Goal: Information Seeking & Learning: Learn about a topic

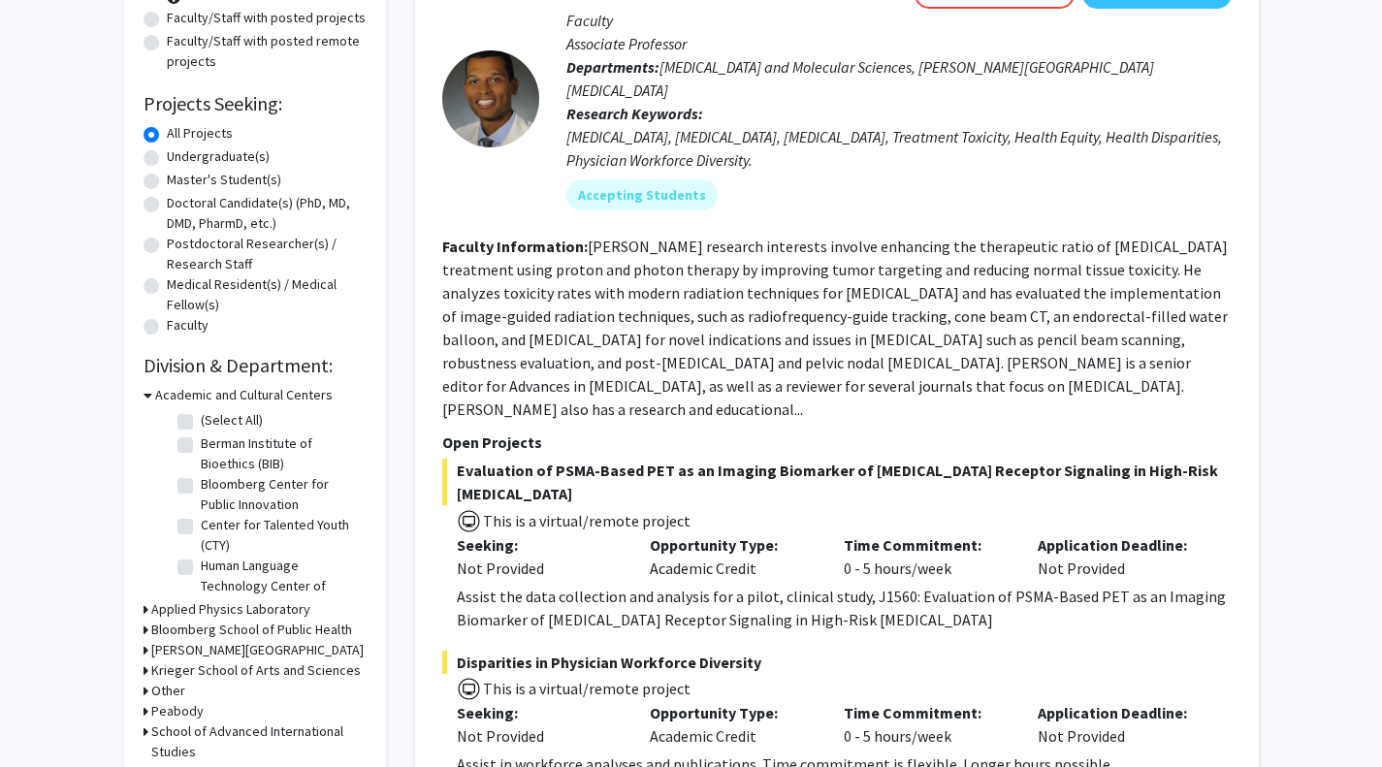
scroll to position [244, 0]
click at [208, 621] on h3 "Bloomberg School of Public Health" at bounding box center [251, 629] width 201 height 20
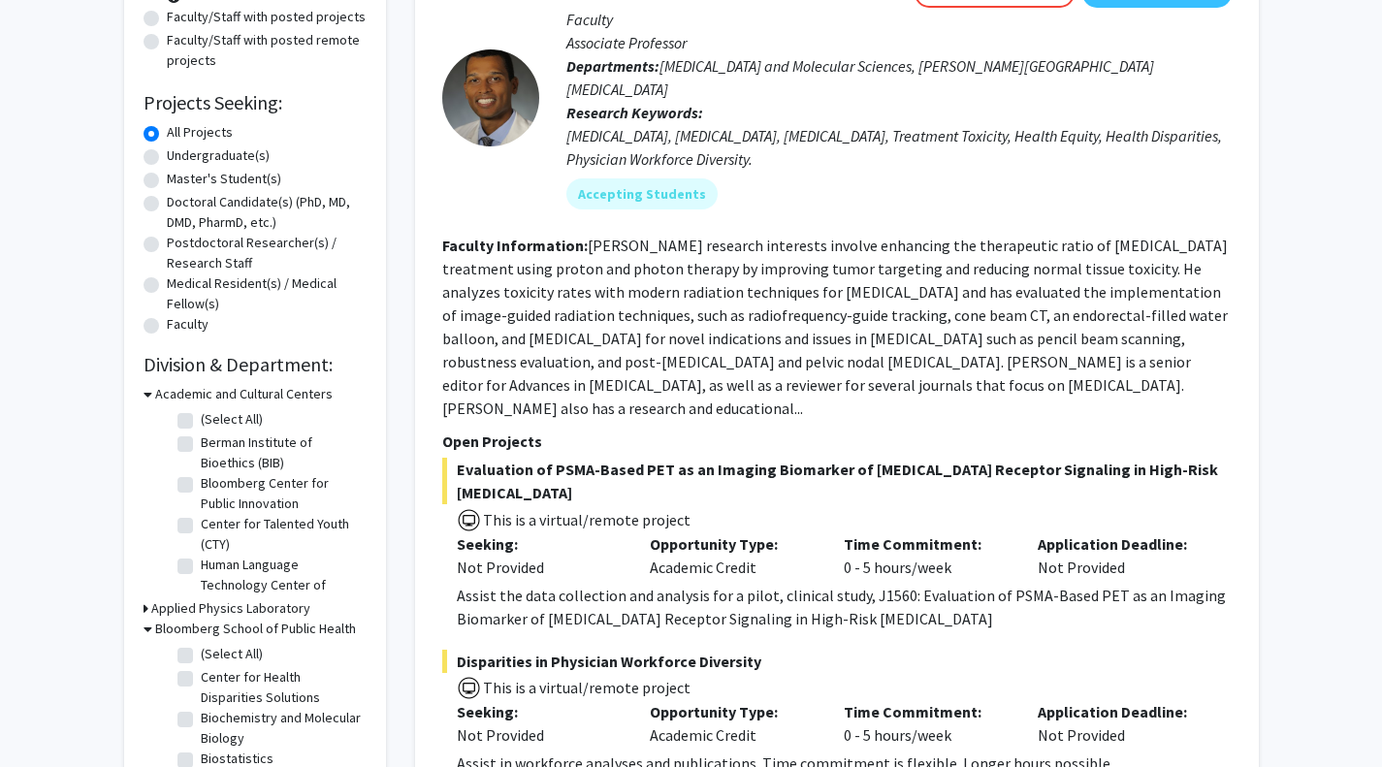
click at [201, 657] on label "(Select All)" at bounding box center [232, 654] width 62 height 20
click at [201, 656] on input "(Select All)" at bounding box center [207, 650] width 13 height 13
checkbox input "true"
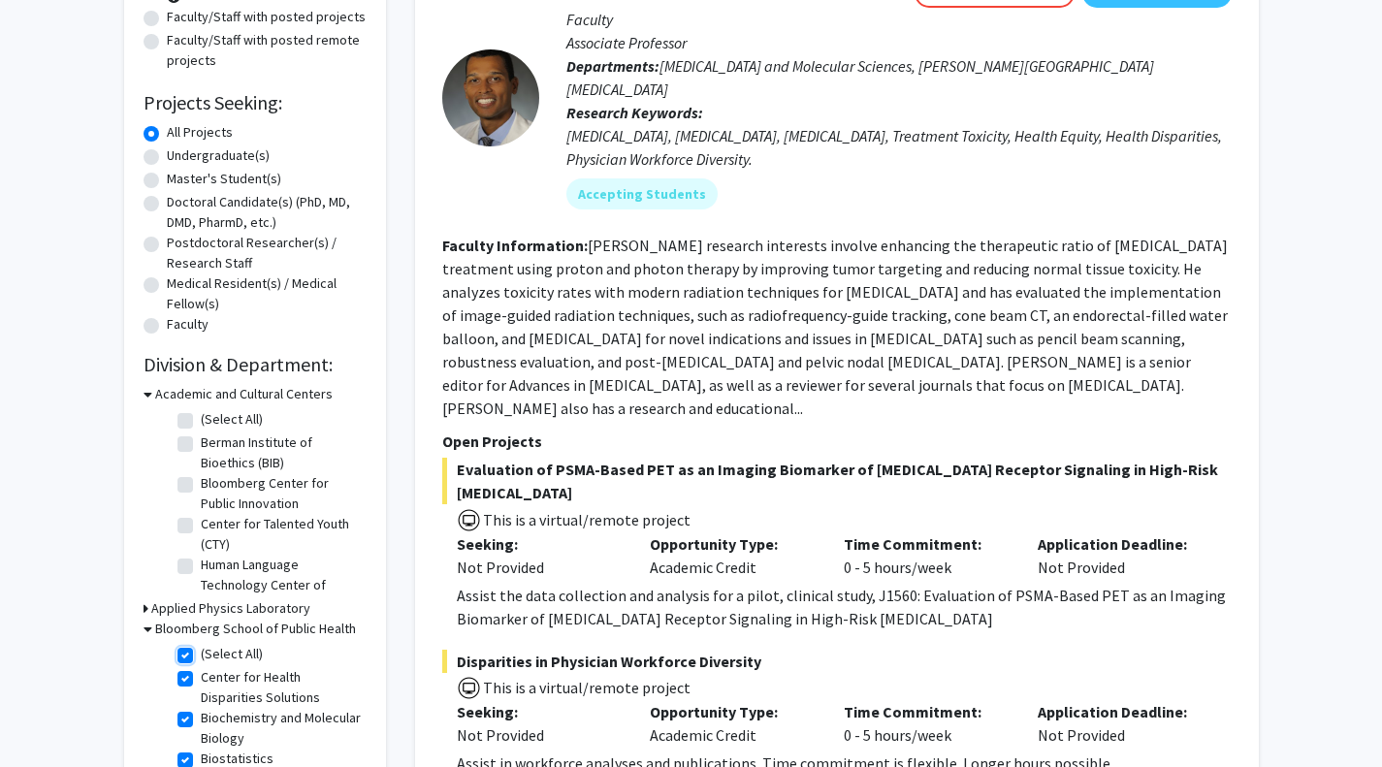
checkbox input "true"
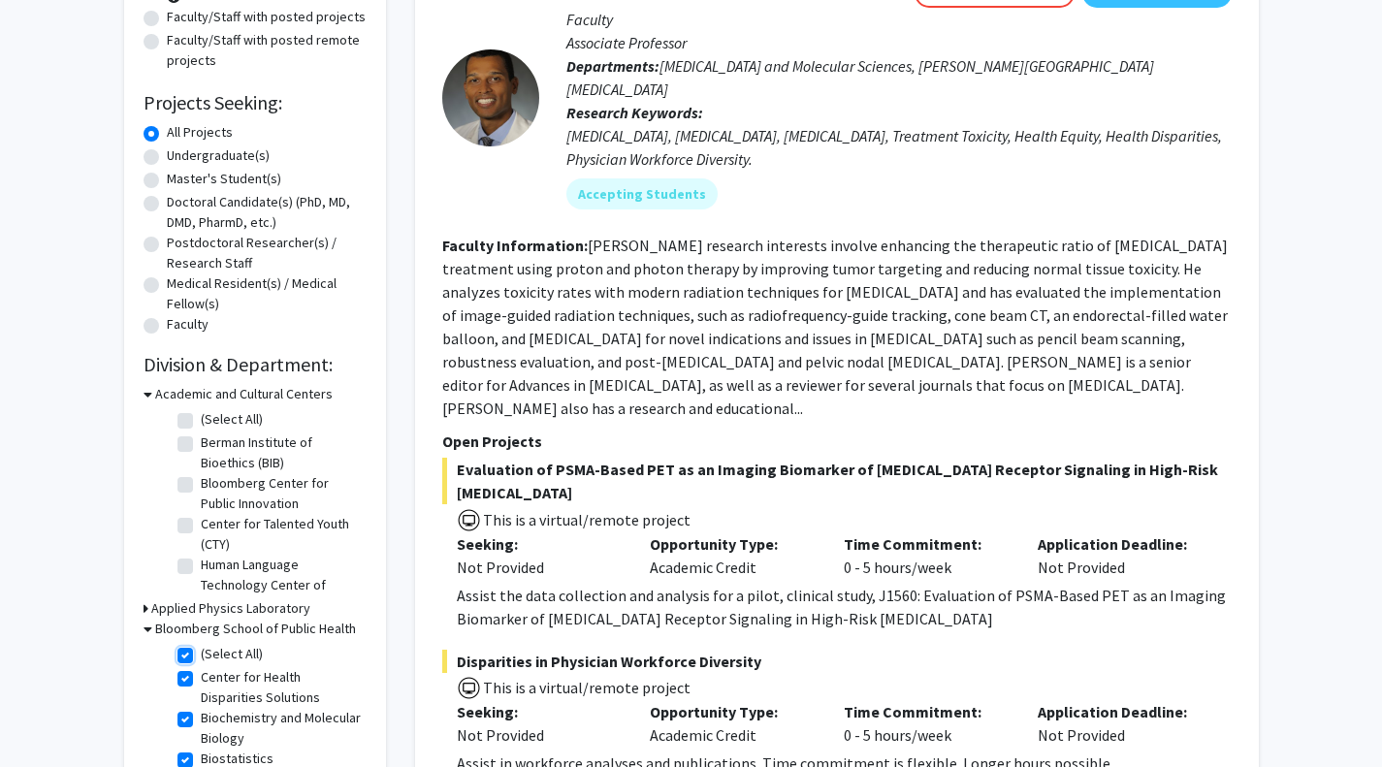
checkbox input "true"
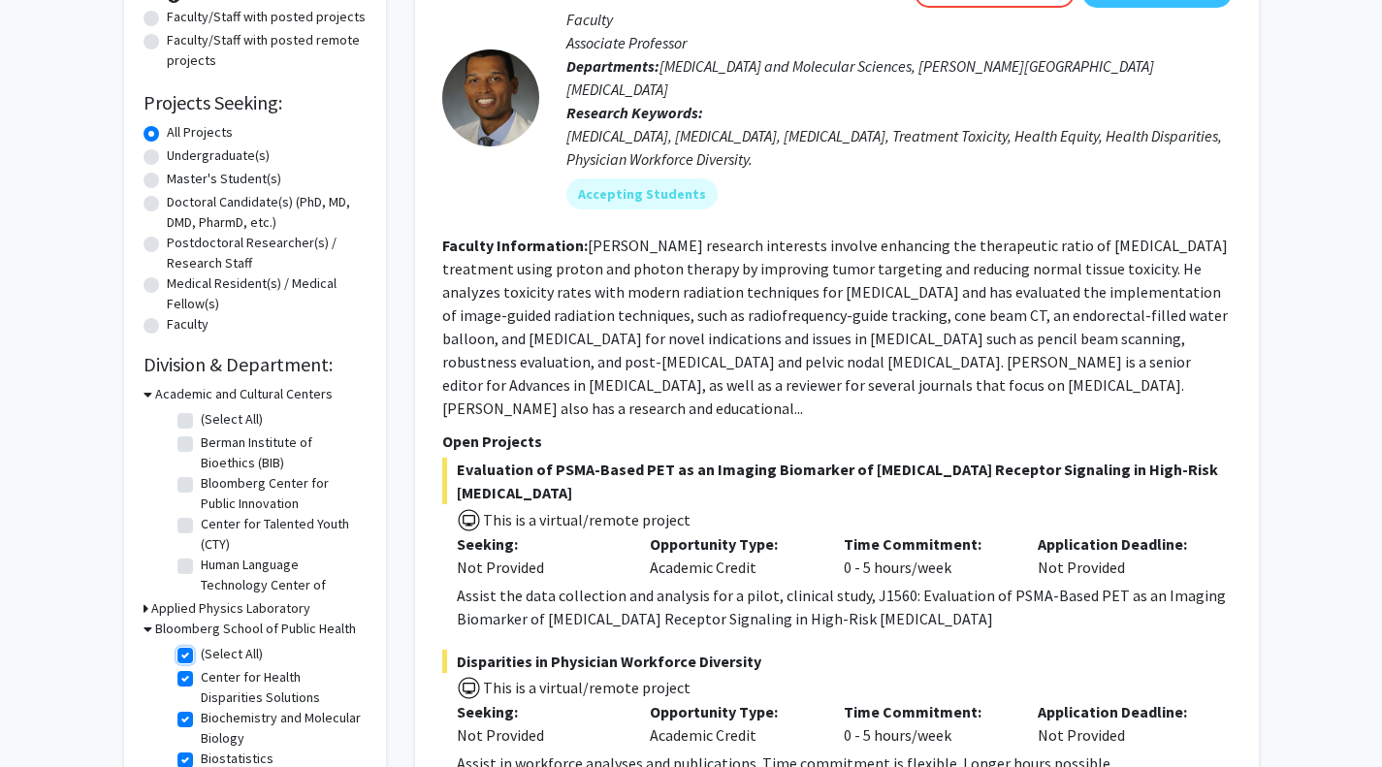
checkbox input "true"
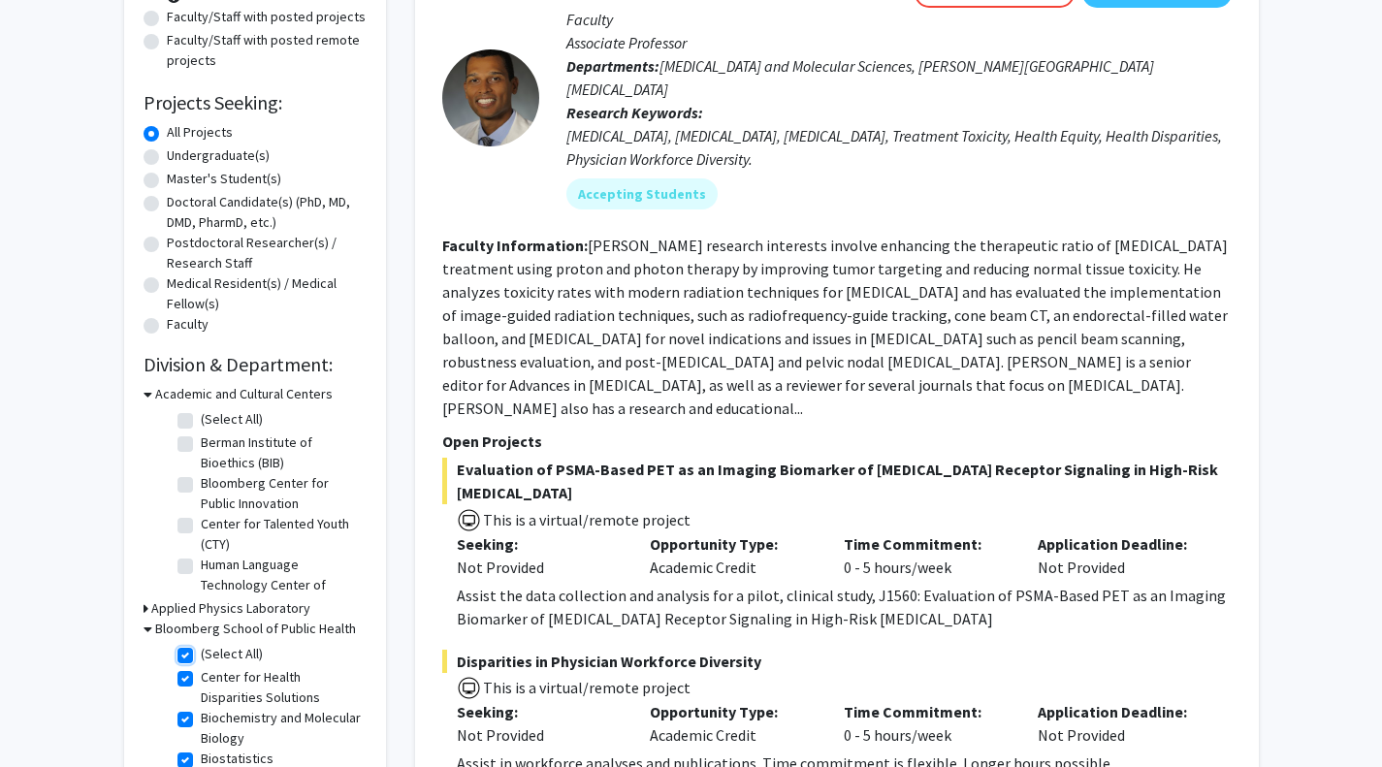
checkbox input "true"
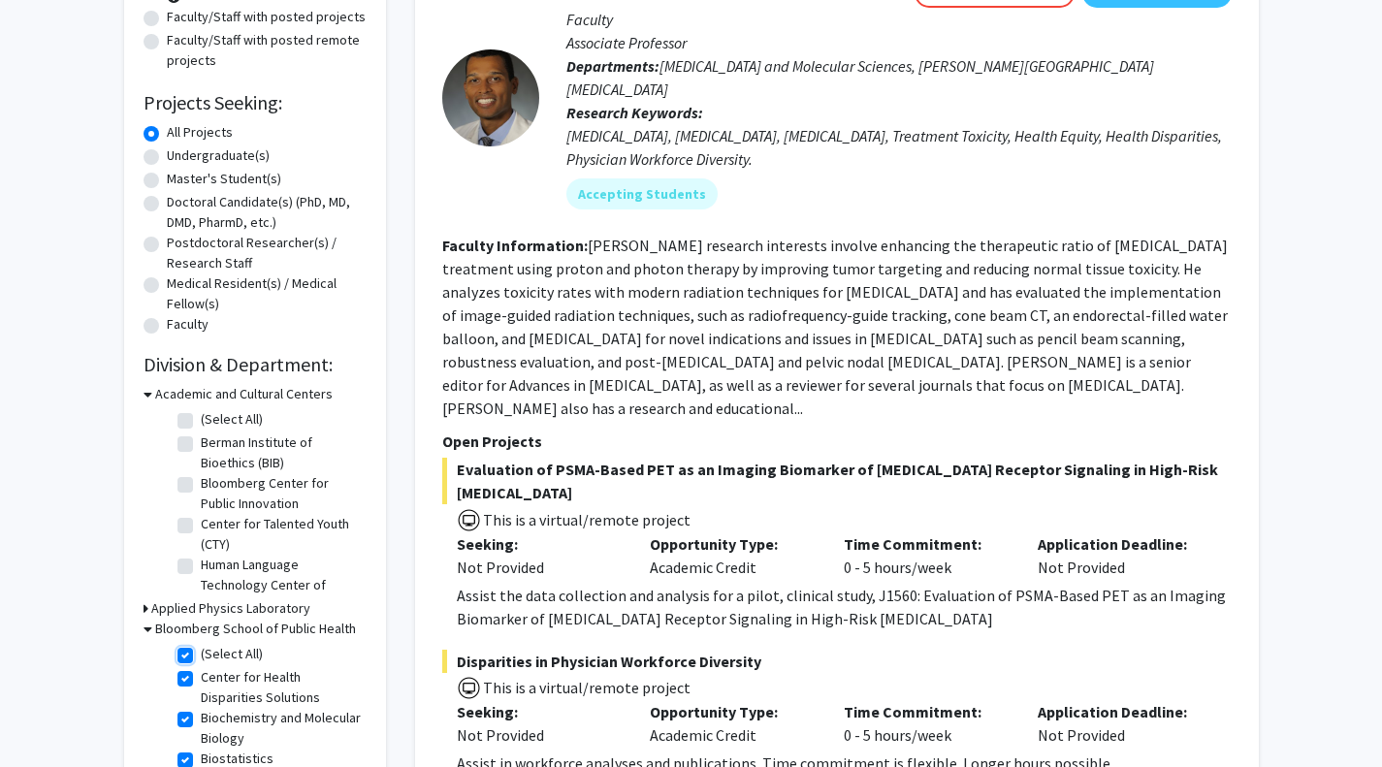
checkbox input "true"
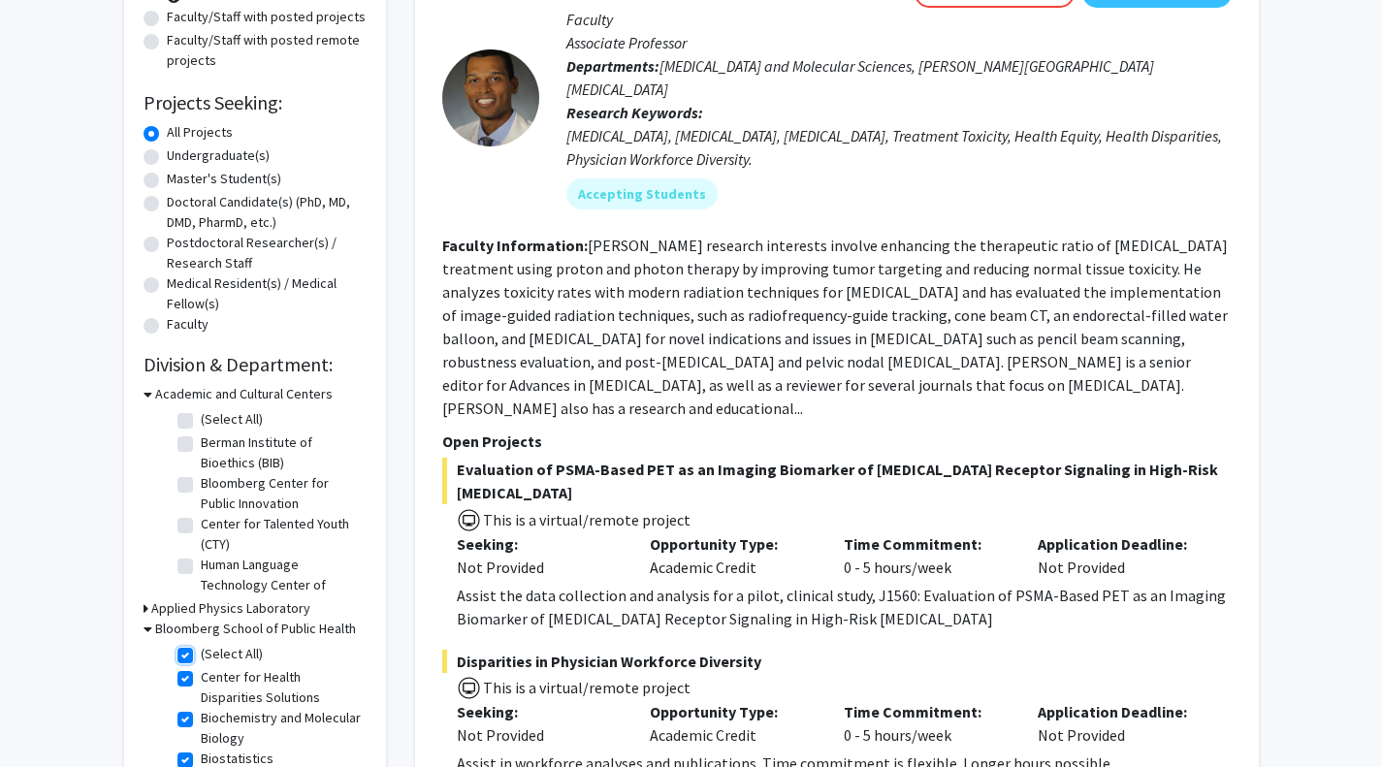
checkbox input "true"
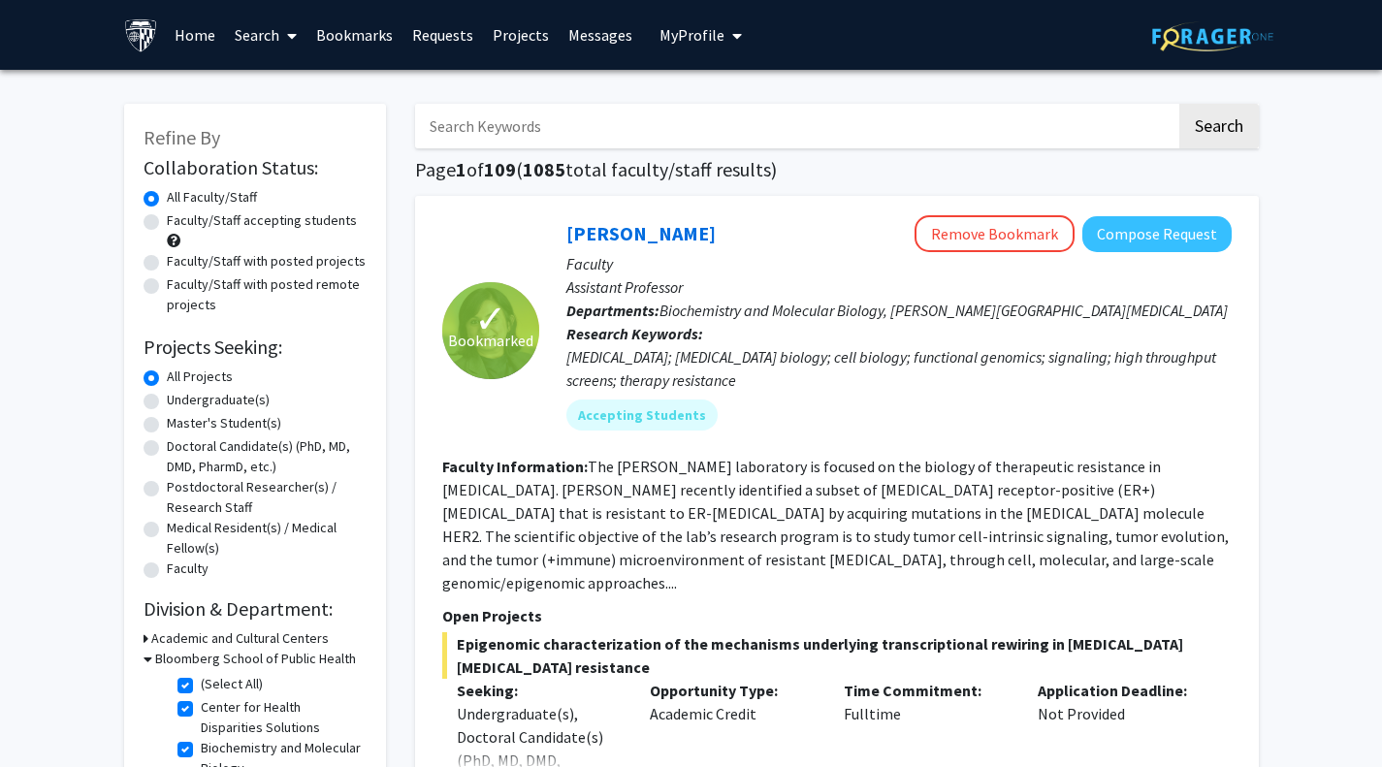
click at [167, 264] on label "Faculty/Staff with posted projects" at bounding box center [266, 261] width 199 height 20
click at [167, 264] on input "Faculty/Staff with posted projects" at bounding box center [173, 257] width 13 height 13
radio input "true"
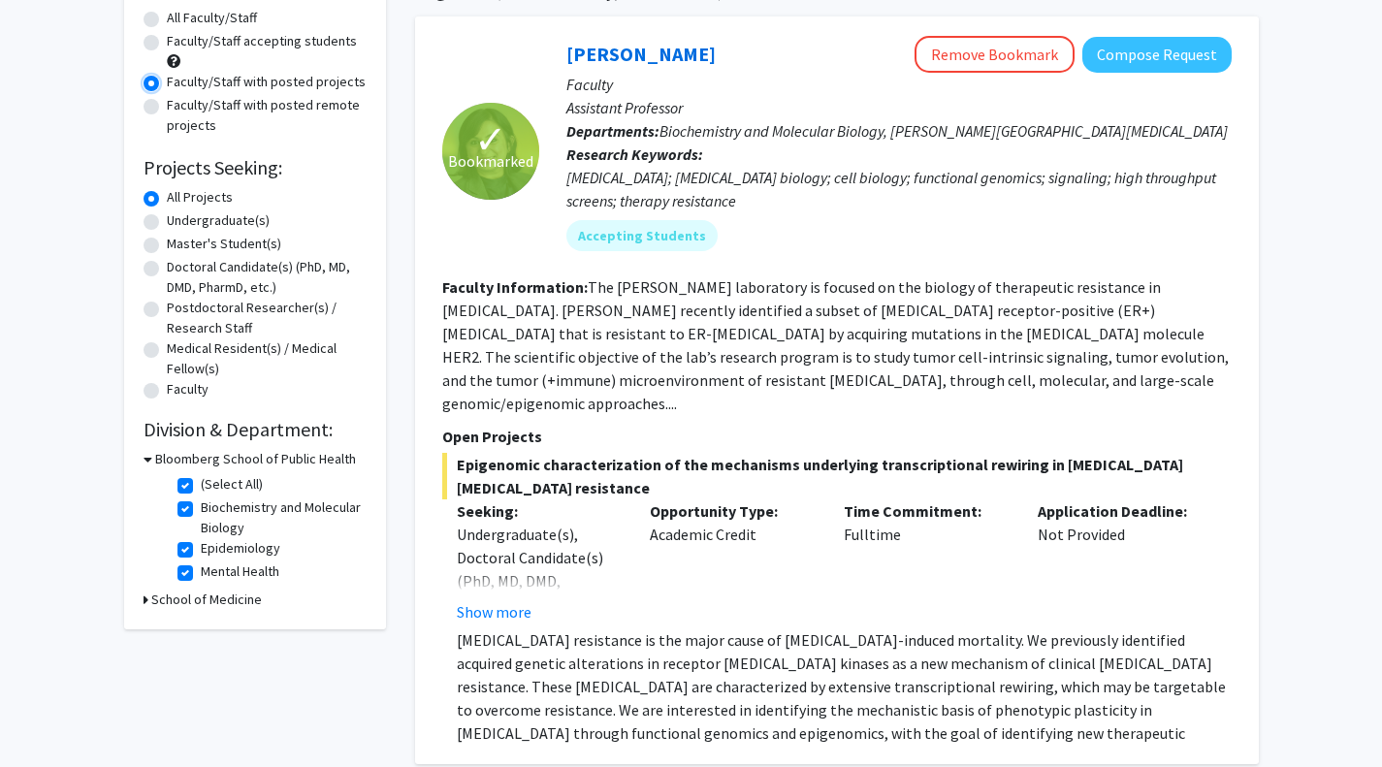
scroll to position [180, 0]
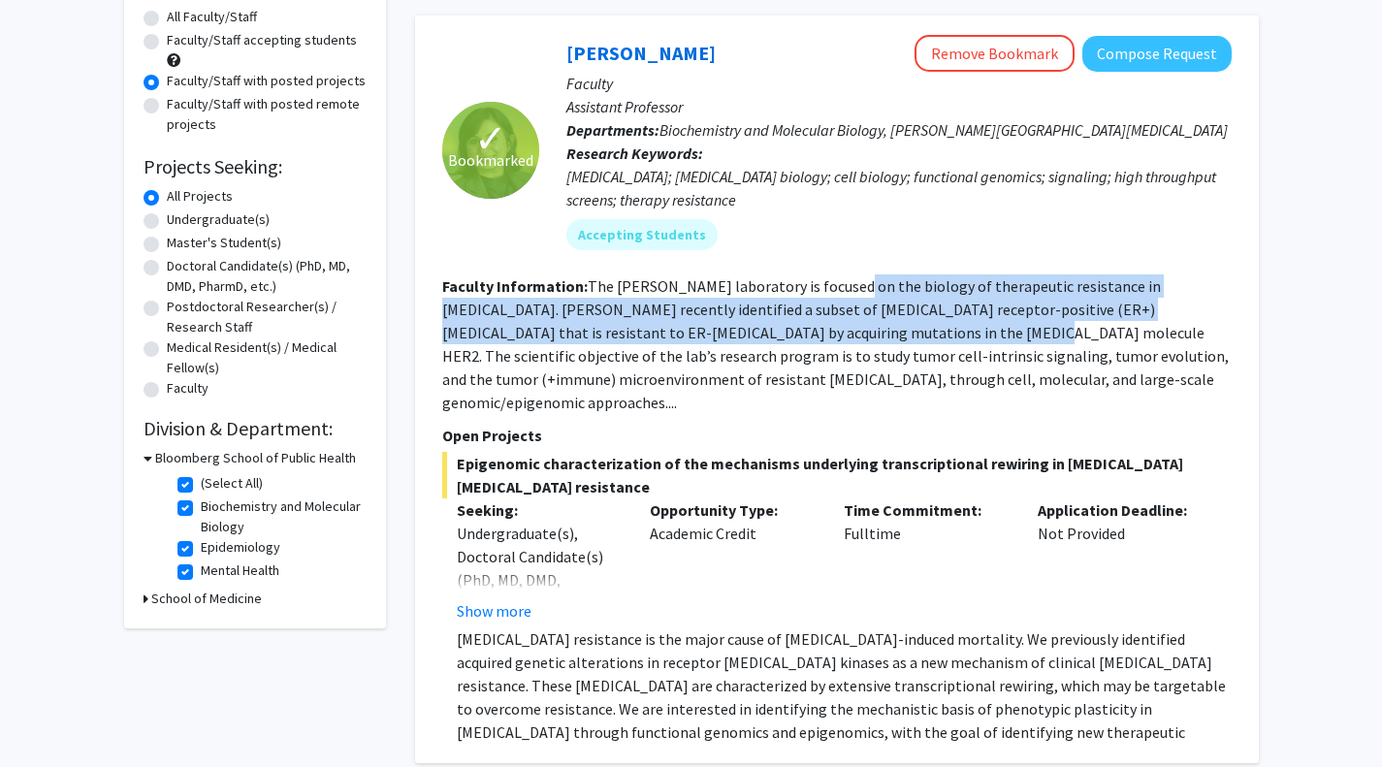
drag, startPoint x: 841, startPoint y: 287, endPoint x: 752, endPoint y: 340, distance: 103.1
click at [752, 340] on fg-read-more "The [PERSON_NAME] laboratory is focused on the biology of therapeutic resistanc…" at bounding box center [835, 344] width 786 height 136
click at [673, 330] on fg-read-more "The [PERSON_NAME] laboratory is focused on the biology of therapeutic resistanc…" at bounding box center [835, 344] width 786 height 136
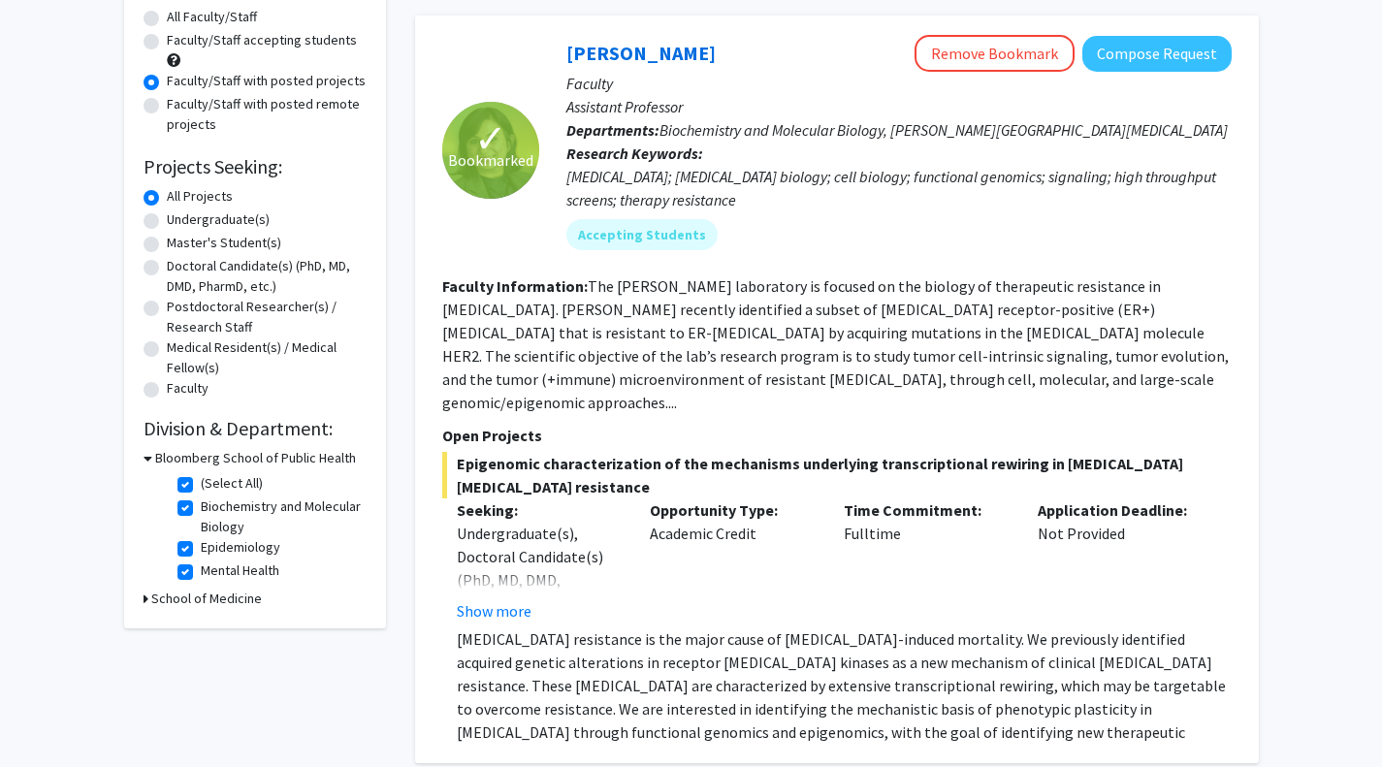
click at [632, 315] on fg-read-more "The [PERSON_NAME] laboratory is focused on the biology of therapeutic resistanc…" at bounding box center [835, 344] width 786 height 136
drag, startPoint x: 653, startPoint y: 318, endPoint x: 978, endPoint y: 319, distance: 324.8
click at [978, 319] on section "Faculty Information: The [PERSON_NAME] laboratory is focused on the biology of …" at bounding box center [836, 344] width 789 height 140
click at [1005, 311] on fg-read-more "The [PERSON_NAME] laboratory is focused on the biology of therapeutic resistanc…" at bounding box center [835, 344] width 786 height 136
drag, startPoint x: 1005, startPoint y: 311, endPoint x: 1031, endPoint y: 313, distance: 25.3
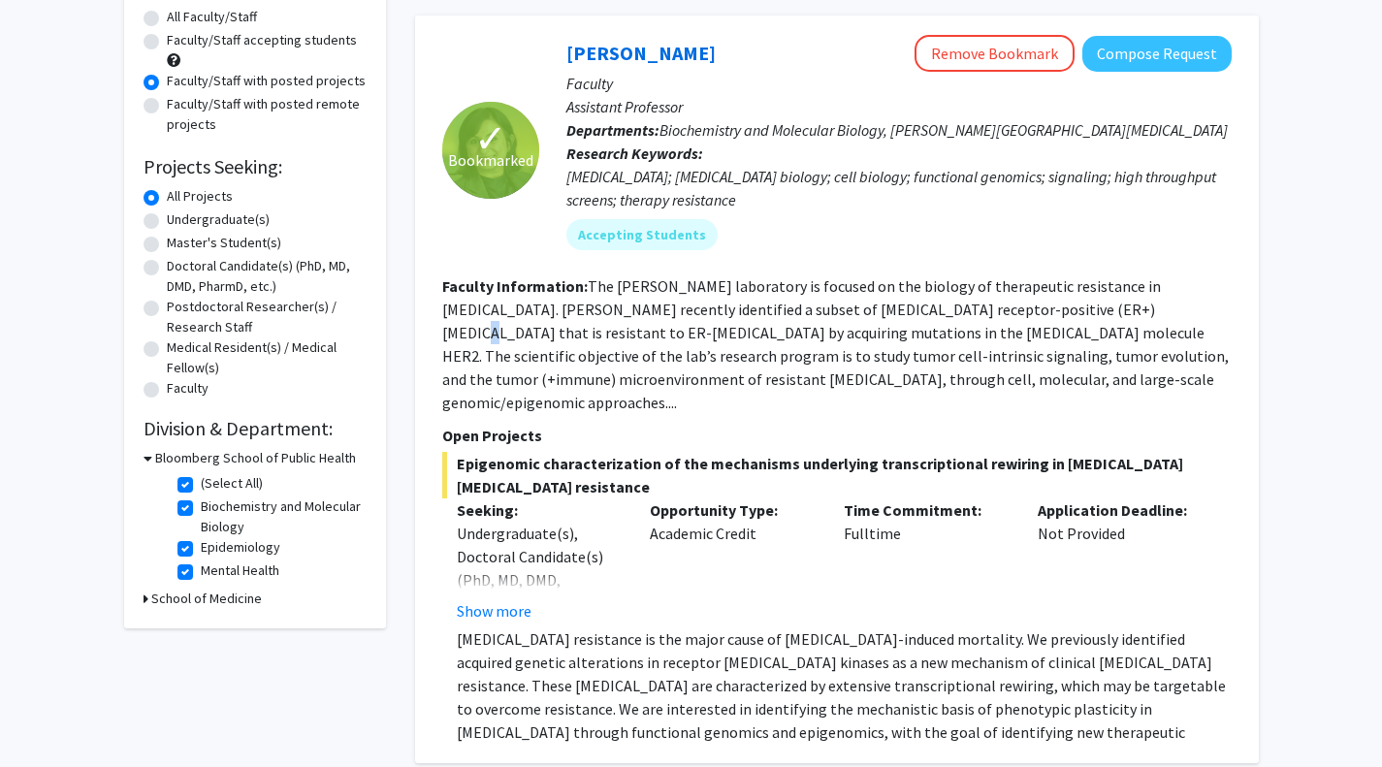
click at [1031, 313] on fg-read-more "The [PERSON_NAME] laboratory is focused on the biology of therapeutic resistanc…" at bounding box center [835, 344] width 786 height 136
drag, startPoint x: 672, startPoint y: 434, endPoint x: 874, endPoint y: 429, distance: 202.7
click at [874, 452] on span "Epigenomic characterization of the mechanisms underlying transcriptional rewiri…" at bounding box center [836, 475] width 789 height 47
click at [500, 599] on button "Show more" at bounding box center [494, 610] width 75 height 23
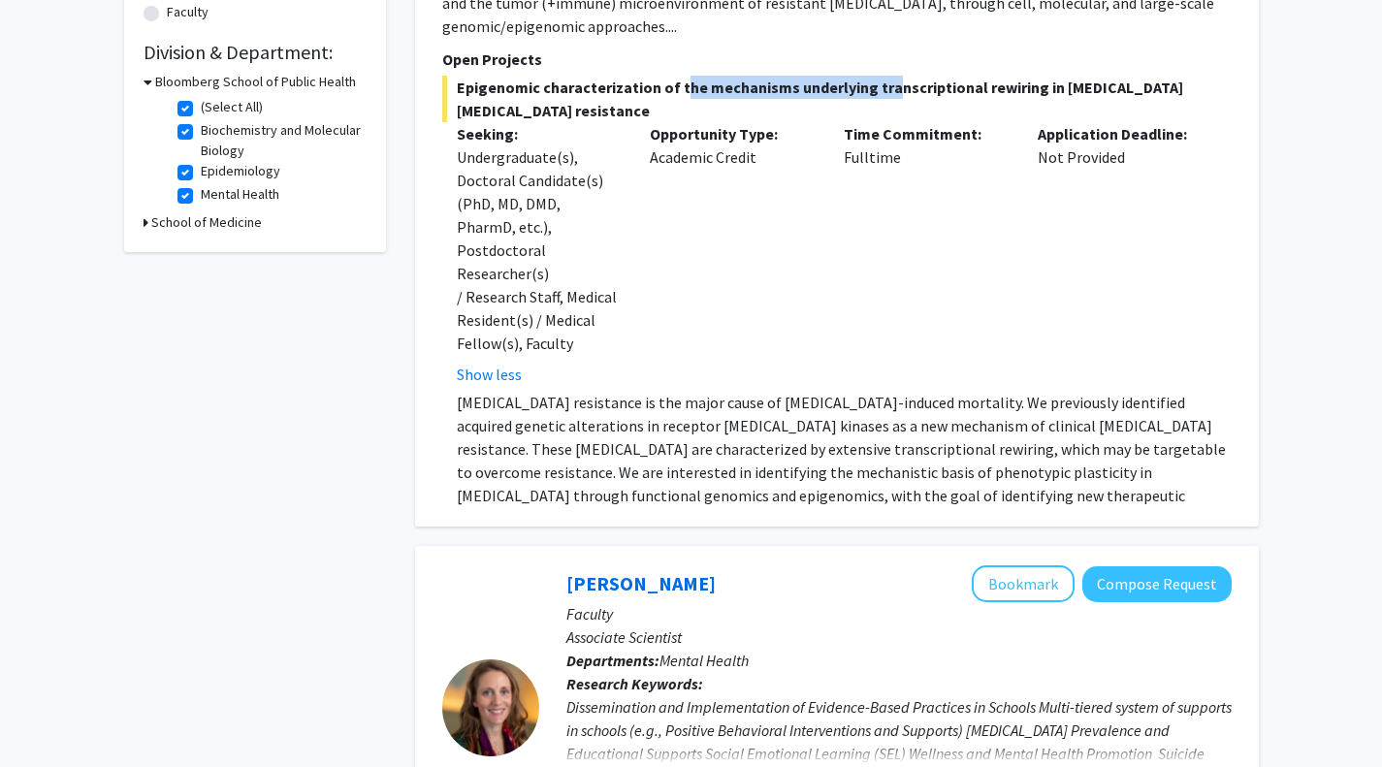
scroll to position [557, 0]
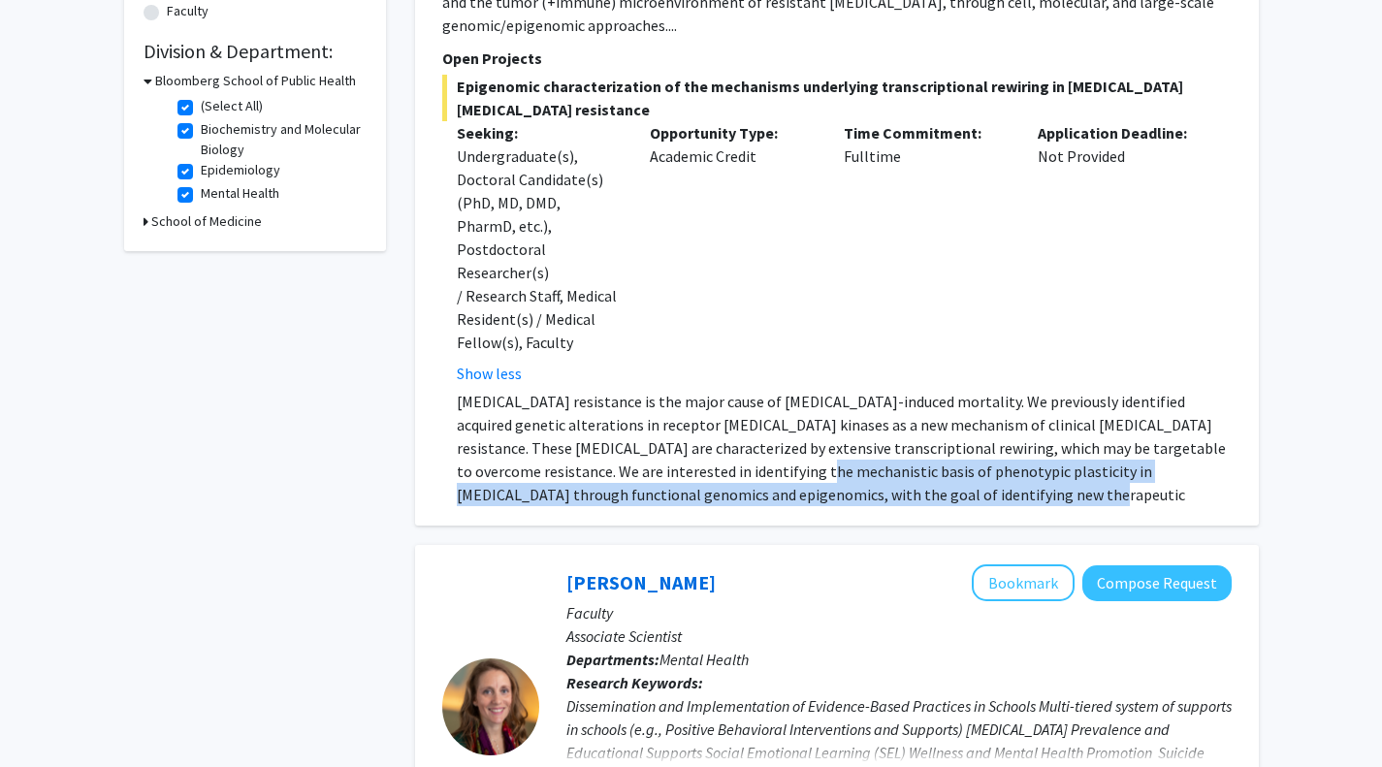
drag, startPoint x: 711, startPoint y: 423, endPoint x: 933, endPoint y: 444, distance: 223.0
click at [933, 444] on p "[MEDICAL_DATA] resistance is the major cause of [MEDICAL_DATA]-induced mortalit…" at bounding box center [844, 460] width 775 height 140
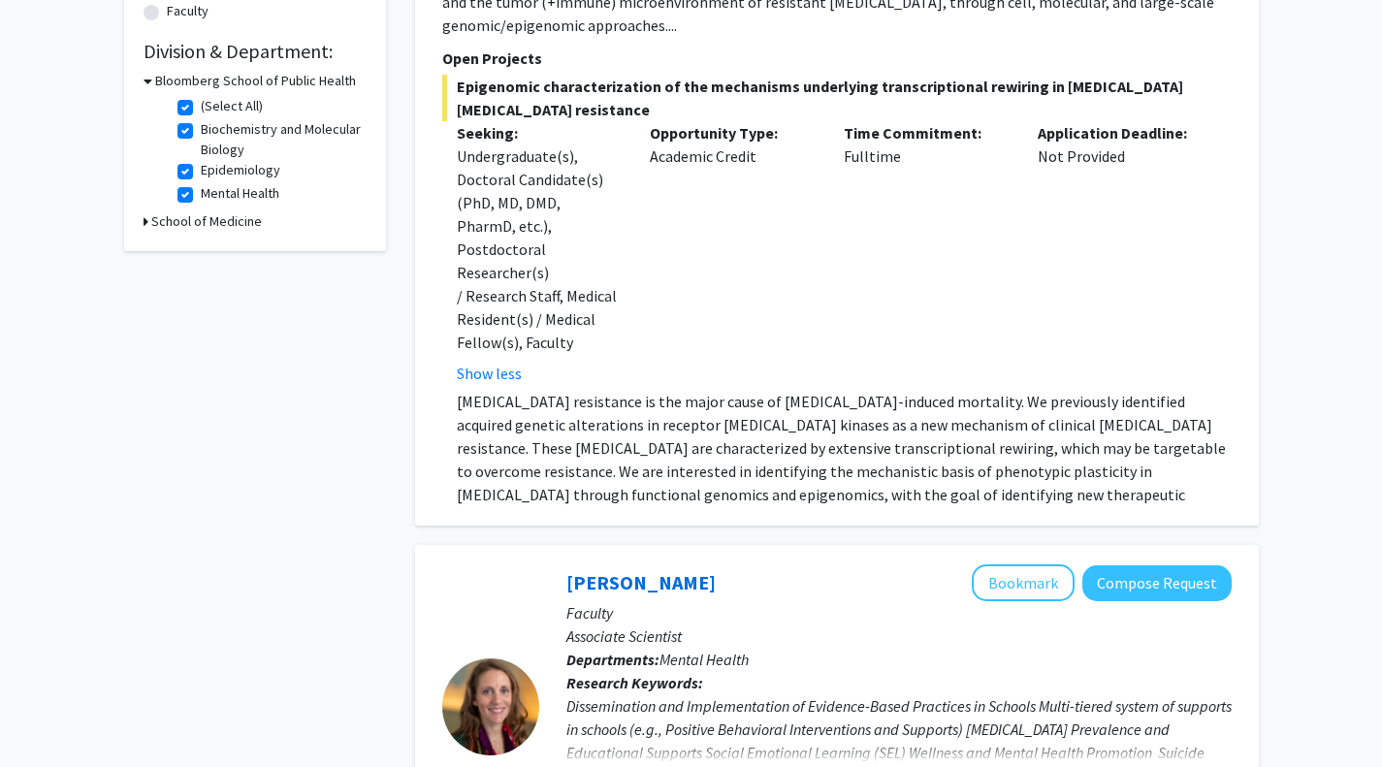
click at [949, 445] on p "[MEDICAL_DATA] resistance is the major cause of [MEDICAL_DATA]-induced mortalit…" at bounding box center [844, 460] width 775 height 140
drag, startPoint x: 945, startPoint y: 338, endPoint x: 949, endPoint y: 349, distance: 11.3
click at [949, 349] on div "Epigenomic characterization of the mechanisms underlying transcriptional rewiri…" at bounding box center [836, 290] width 789 height 431
click at [949, 390] on p "[MEDICAL_DATA] resistance is the major cause of [MEDICAL_DATA]-induced mortalit…" at bounding box center [844, 460] width 775 height 140
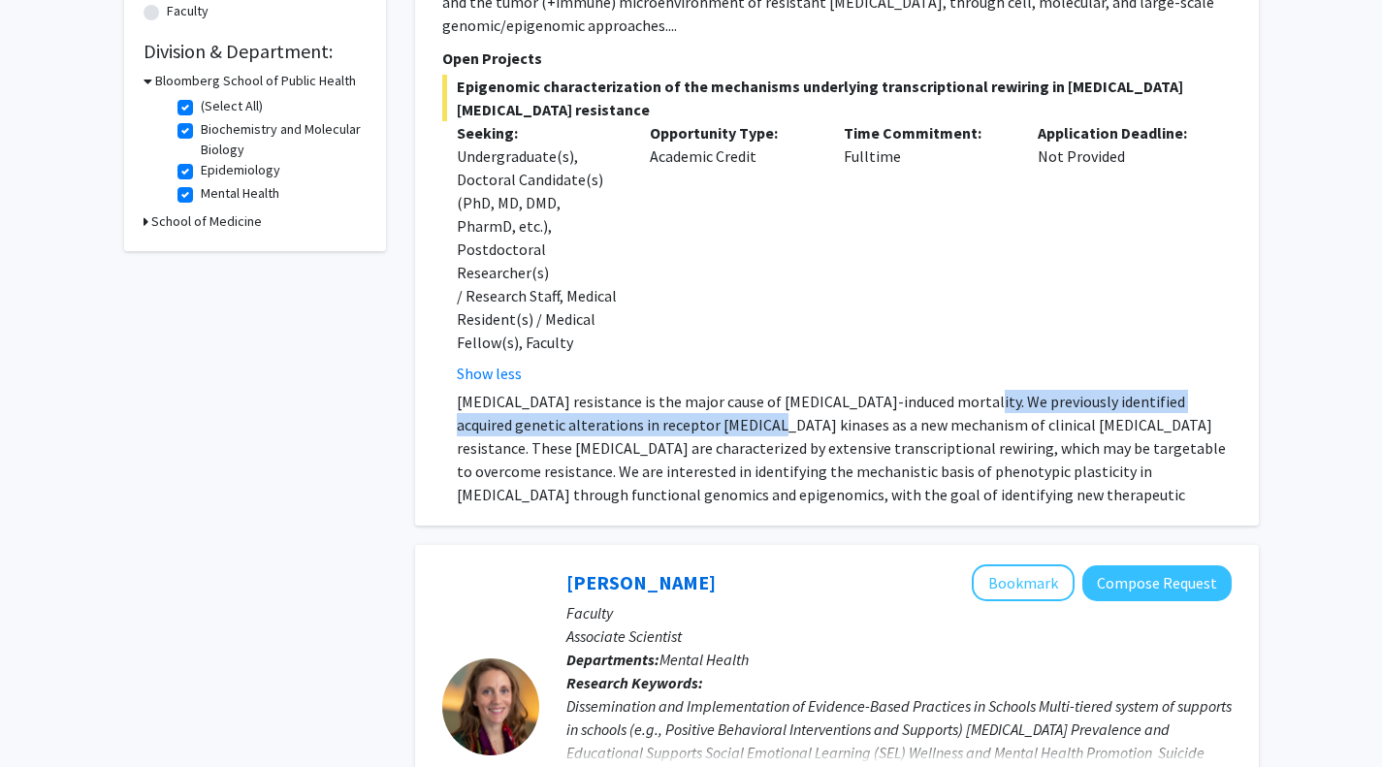
drag, startPoint x: 949, startPoint y: 349, endPoint x: 694, endPoint y: 385, distance: 257.5
click at [694, 390] on p "[MEDICAL_DATA] resistance is the major cause of [MEDICAL_DATA]-induced mortalit…" at bounding box center [844, 460] width 775 height 140
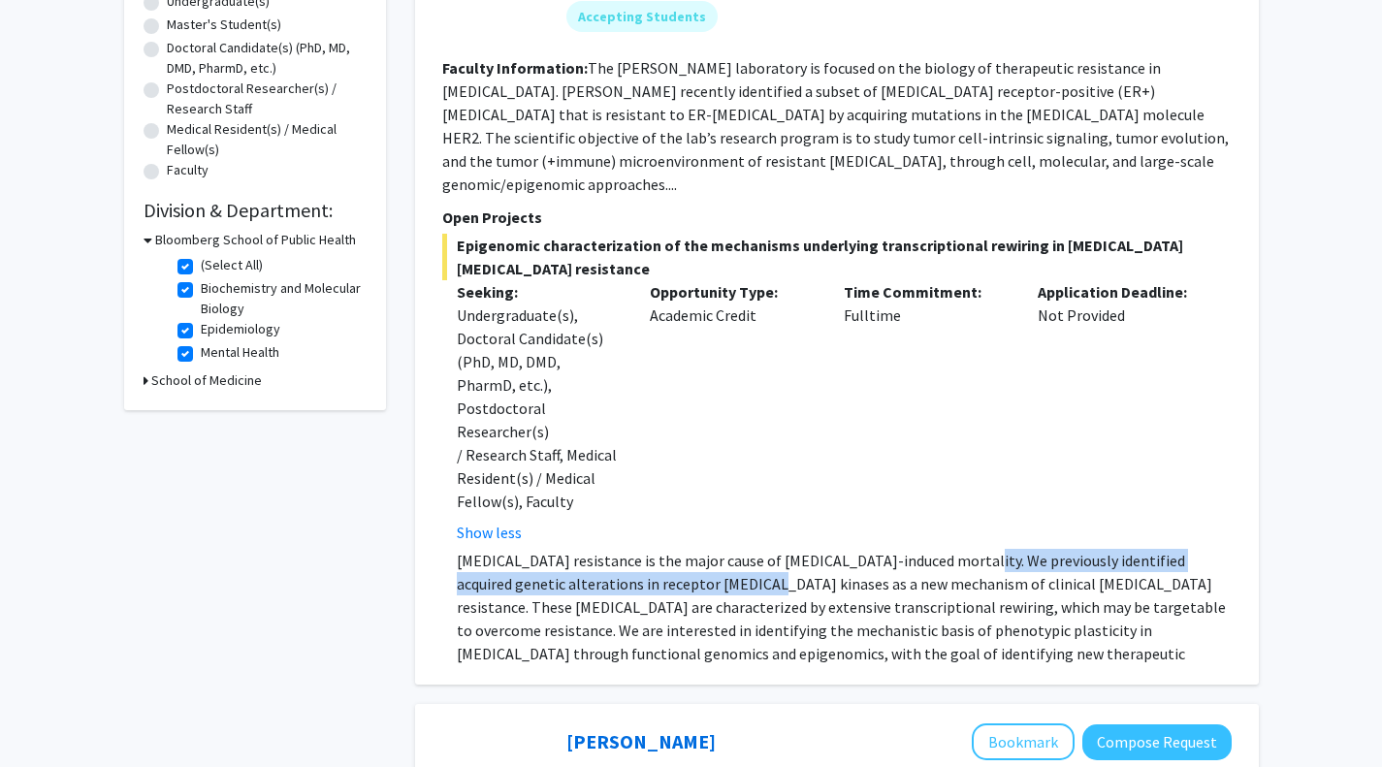
scroll to position [397, 0]
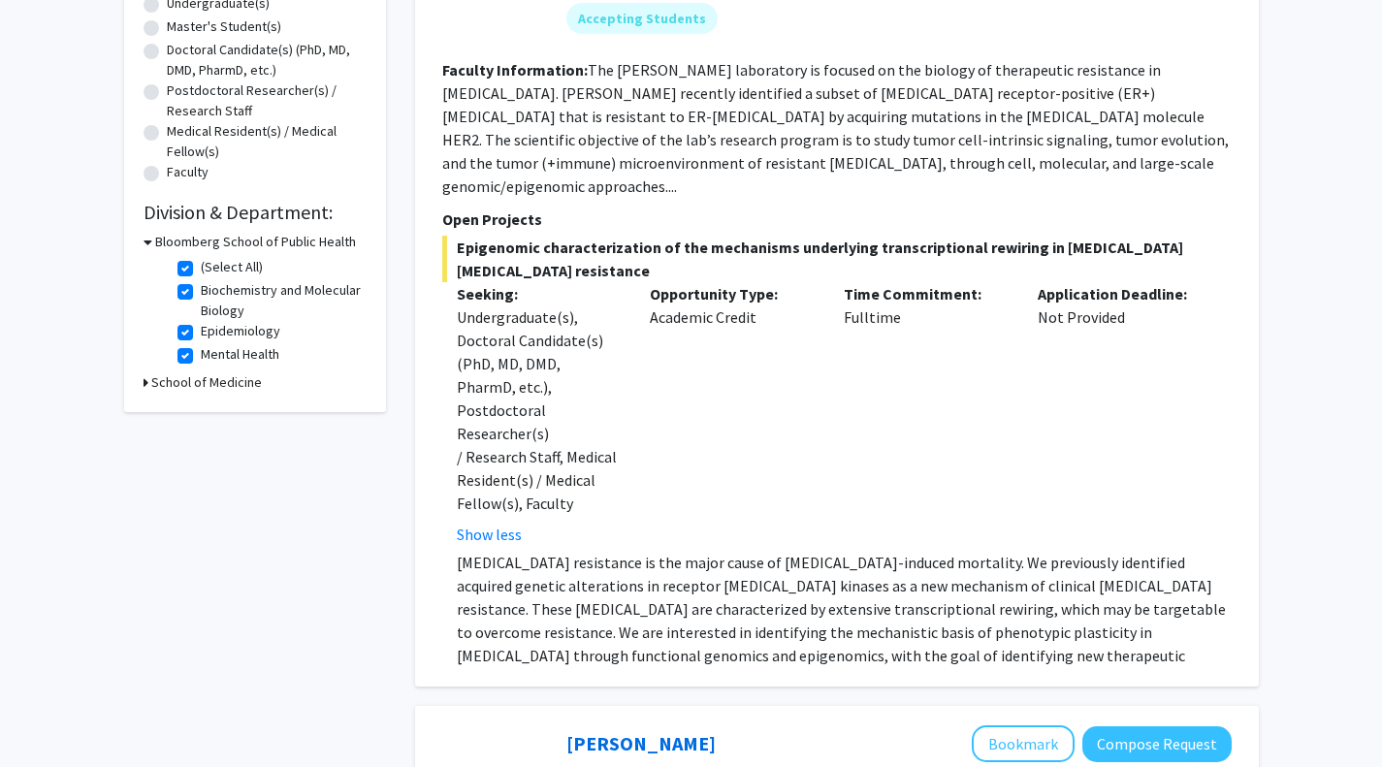
click at [1009, 126] on section "Faculty Information: The [PERSON_NAME] laboratory is focused on the biology of …" at bounding box center [836, 128] width 789 height 140
drag, startPoint x: 682, startPoint y: 132, endPoint x: 915, endPoint y: 132, distance: 233.7
click at [915, 132] on fg-read-more "The [PERSON_NAME] laboratory is focused on the biology of therapeutic resistanc…" at bounding box center [835, 128] width 786 height 136
click at [939, 144] on fg-read-more "The [PERSON_NAME] laboratory is focused on the biology of therapeutic resistanc…" at bounding box center [835, 128] width 786 height 136
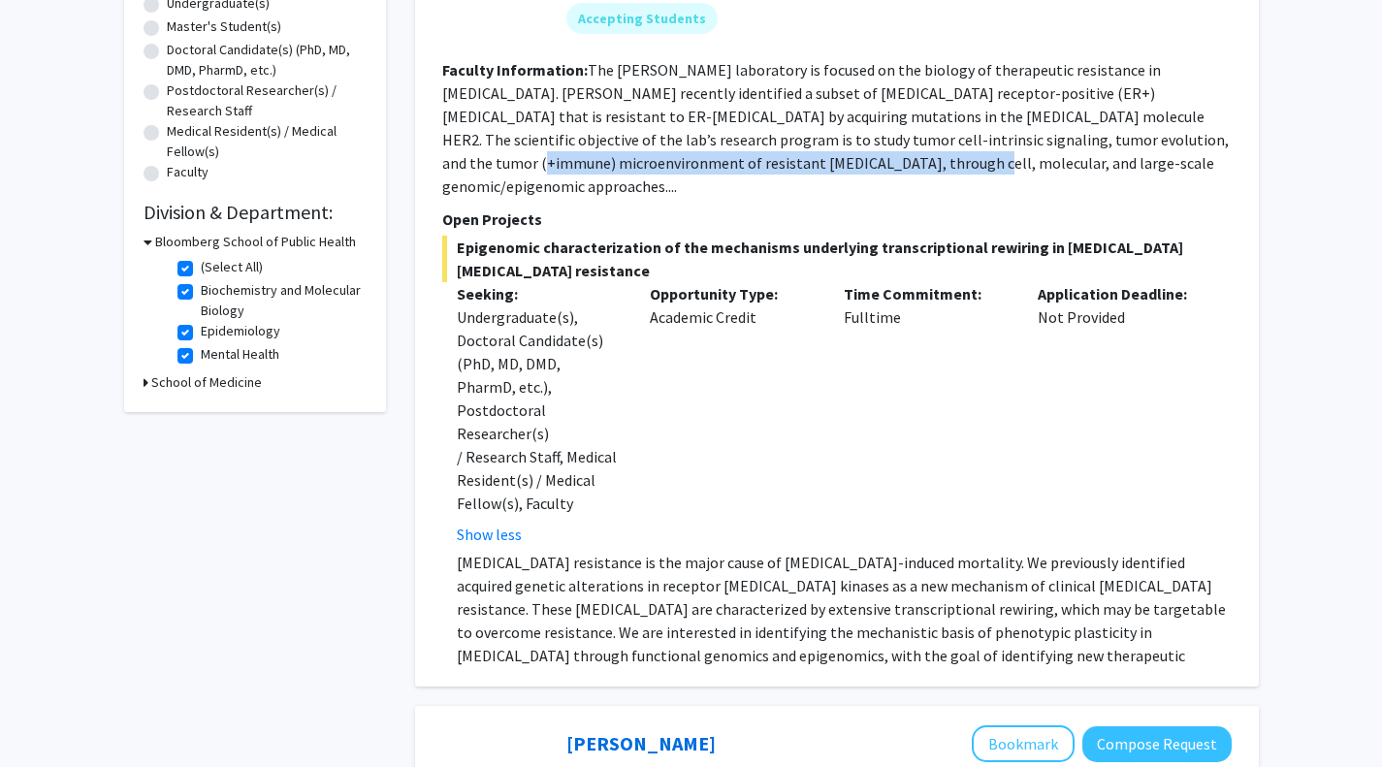
drag, startPoint x: 979, startPoint y: 142, endPoint x: 605, endPoint y: 164, distance: 374.9
click at [605, 164] on fg-read-more "The [PERSON_NAME] laboratory is focused on the biology of therapeutic resistanc…" at bounding box center [835, 128] width 786 height 136
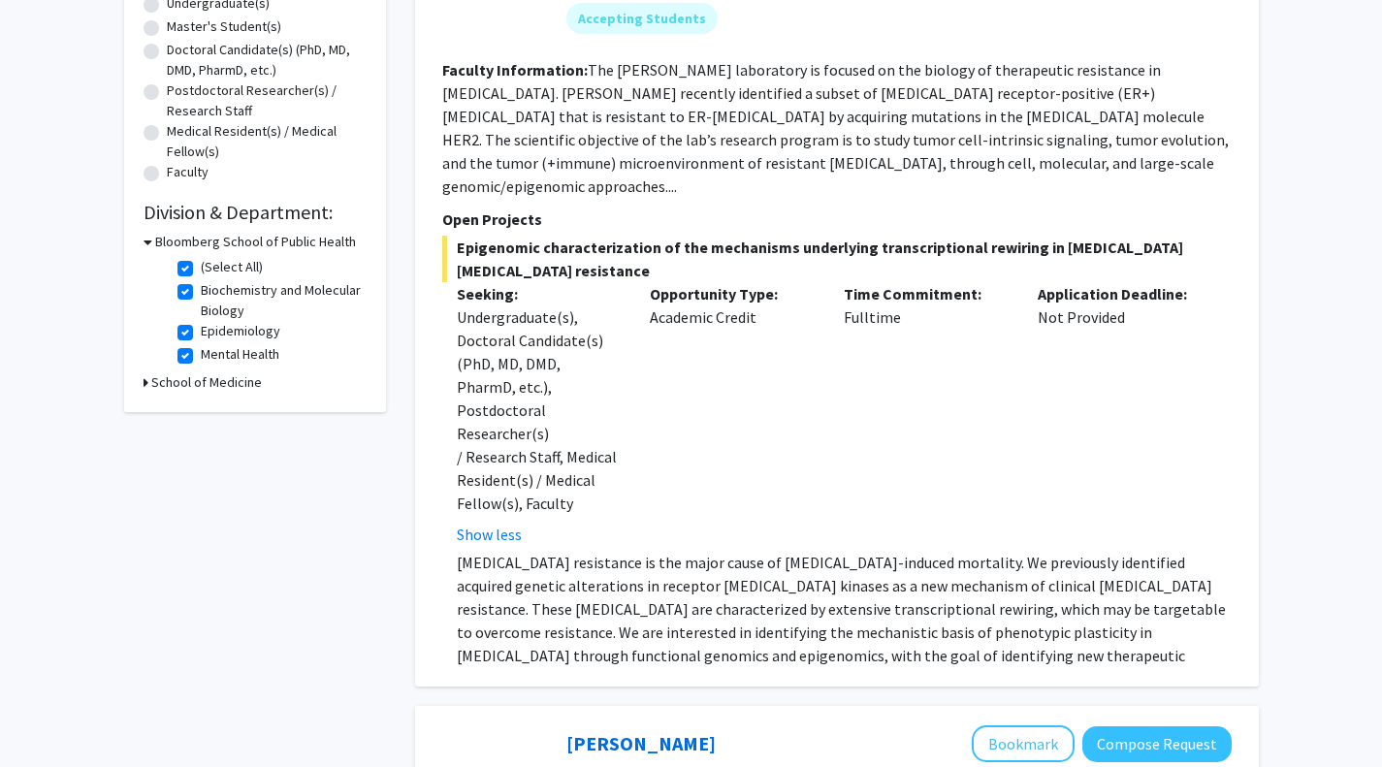
click at [591, 167] on fg-read-more "The [PERSON_NAME] laboratory is focused on the biology of therapeutic resistanc…" at bounding box center [835, 128] width 786 height 136
click at [720, 161] on fg-read-more "The [PERSON_NAME] laboratory is focused on the biology of therapeutic resistanc…" at bounding box center [835, 128] width 786 height 136
click at [826, 159] on fg-read-more "The [PERSON_NAME] laboratory is focused on the biology of therapeutic resistanc…" at bounding box center [835, 128] width 786 height 136
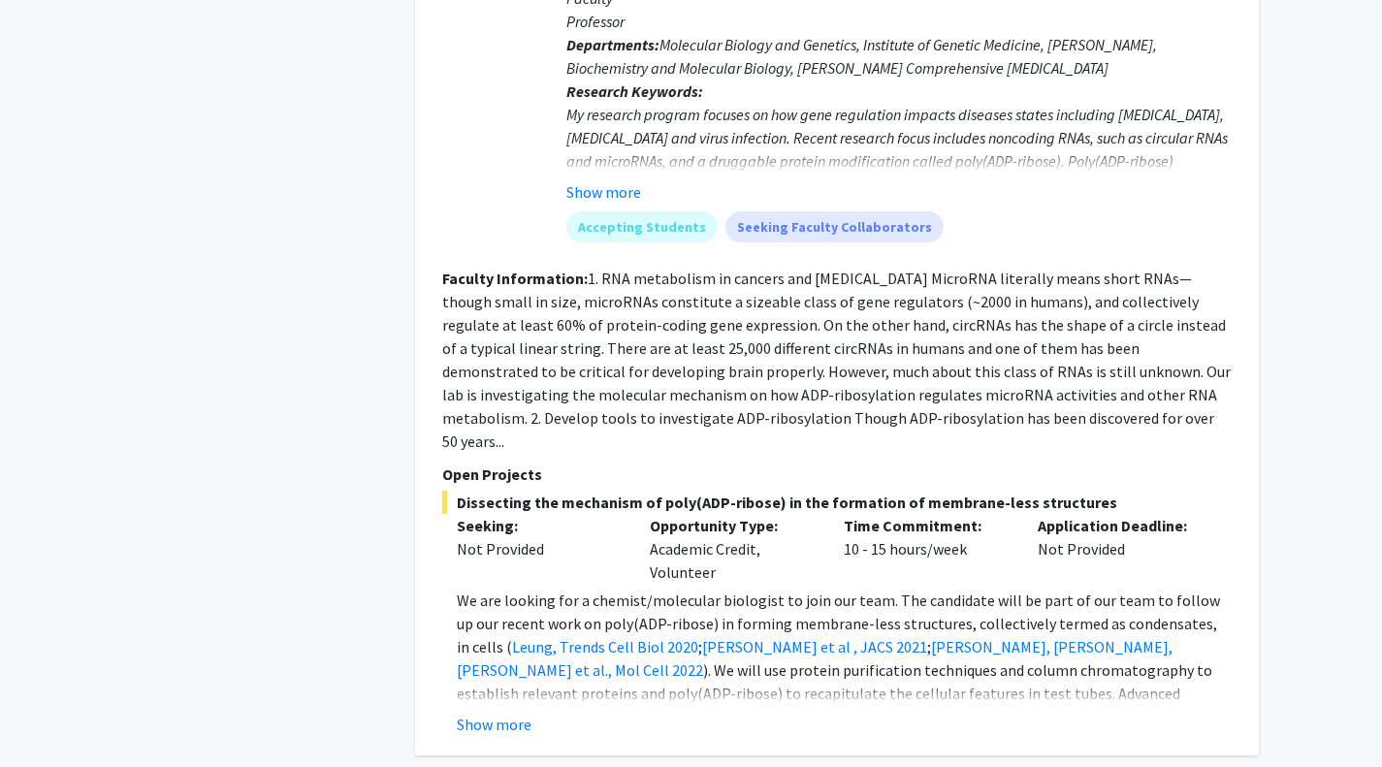
scroll to position [2846, 0]
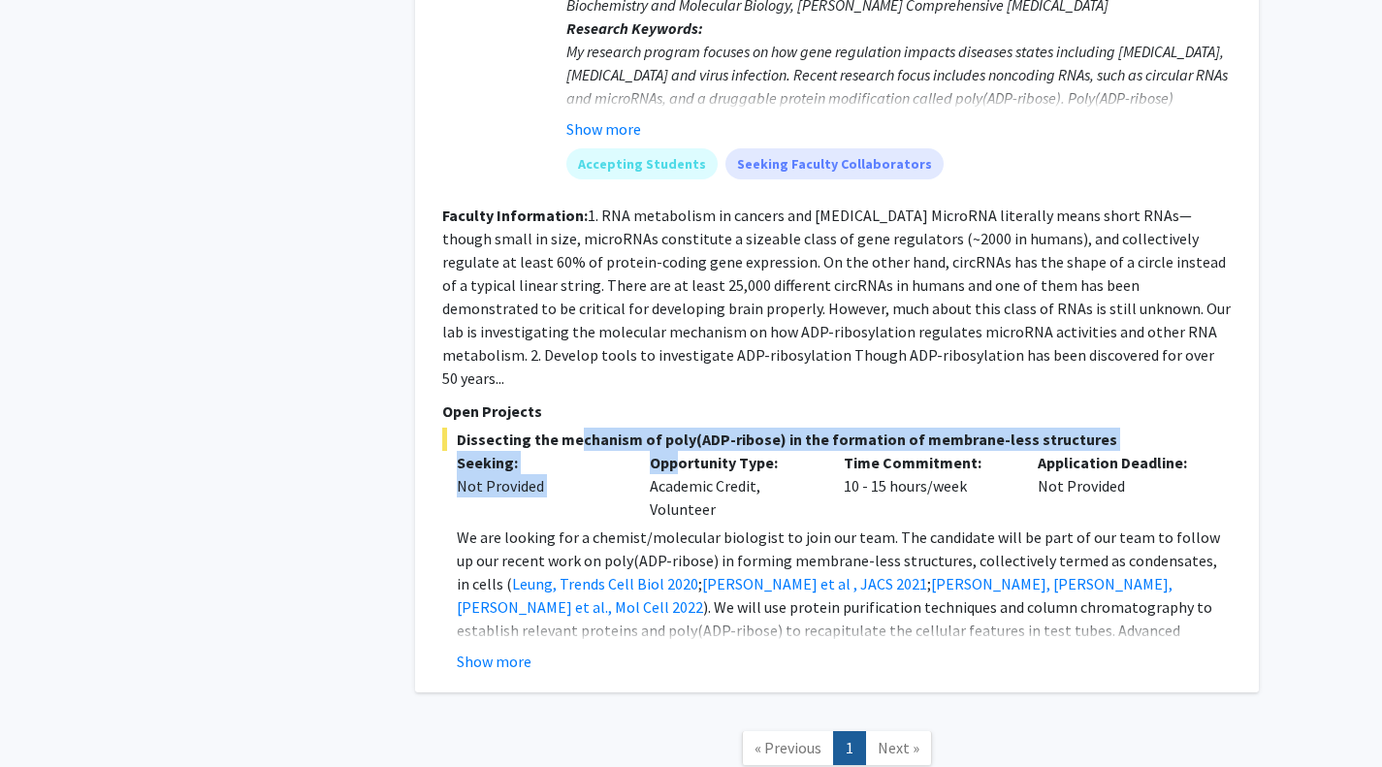
drag, startPoint x: 564, startPoint y: 293, endPoint x: 675, endPoint y: 314, distance: 112.6
click at [675, 428] on div "Dissecting the mechanism of poly(ADP-ribose) in the formation of membrane-less …" at bounding box center [836, 550] width 789 height 245
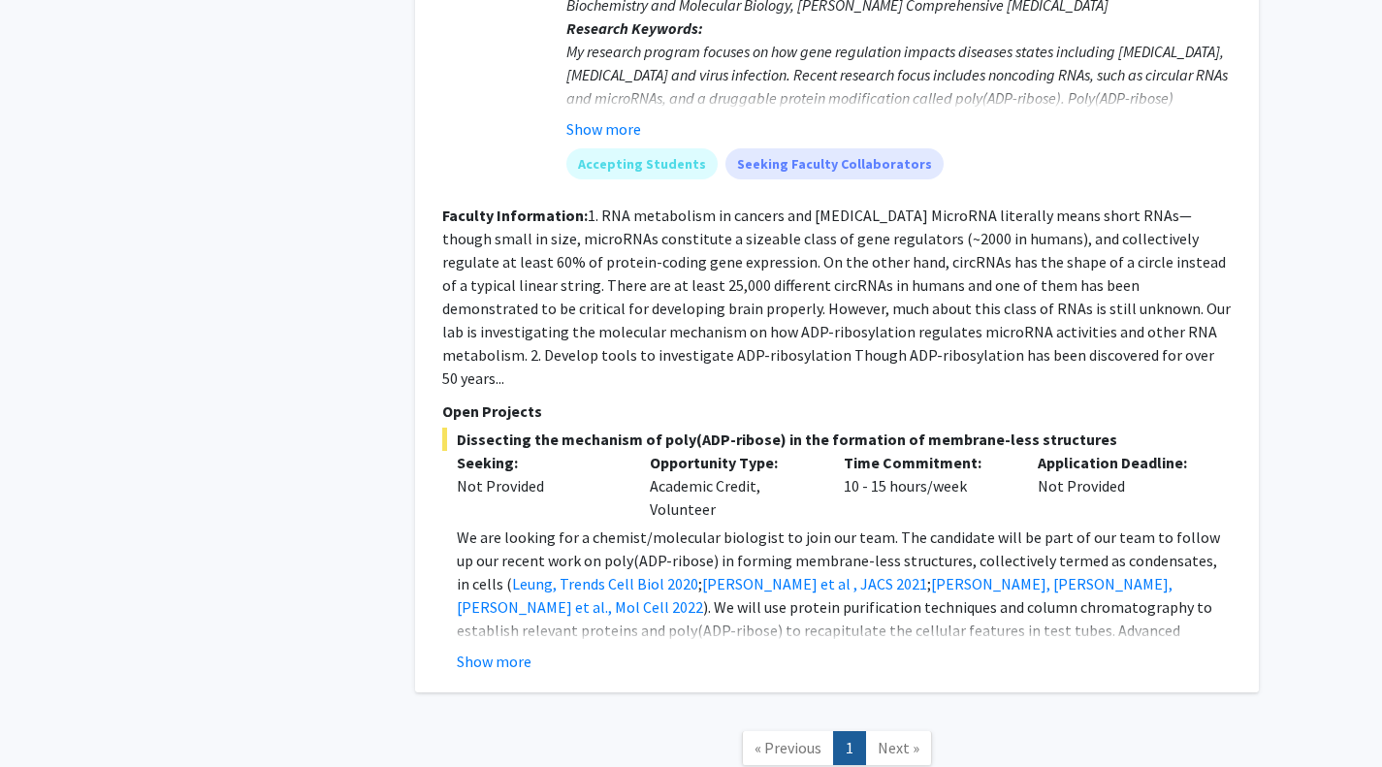
click at [480, 428] on span "Dissecting the mechanism of poly(ADP-ribose) in the formation of membrane-less …" at bounding box center [836, 439] width 789 height 23
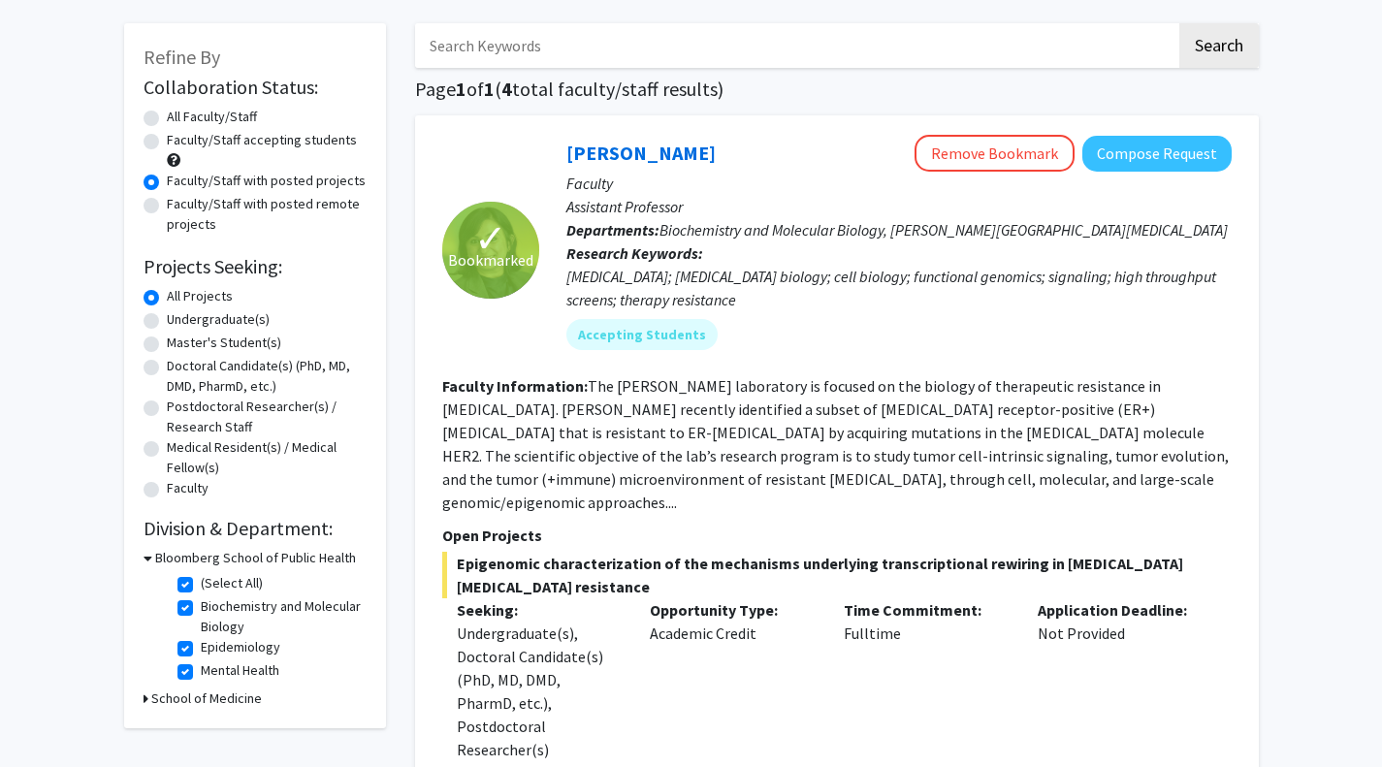
scroll to position [79, 0]
click at [167, 205] on label "Faculty/Staff with posted remote projects" at bounding box center [267, 215] width 200 height 41
click at [167, 205] on input "Faculty/Staff with posted remote projects" at bounding box center [173, 201] width 13 height 13
radio input "true"
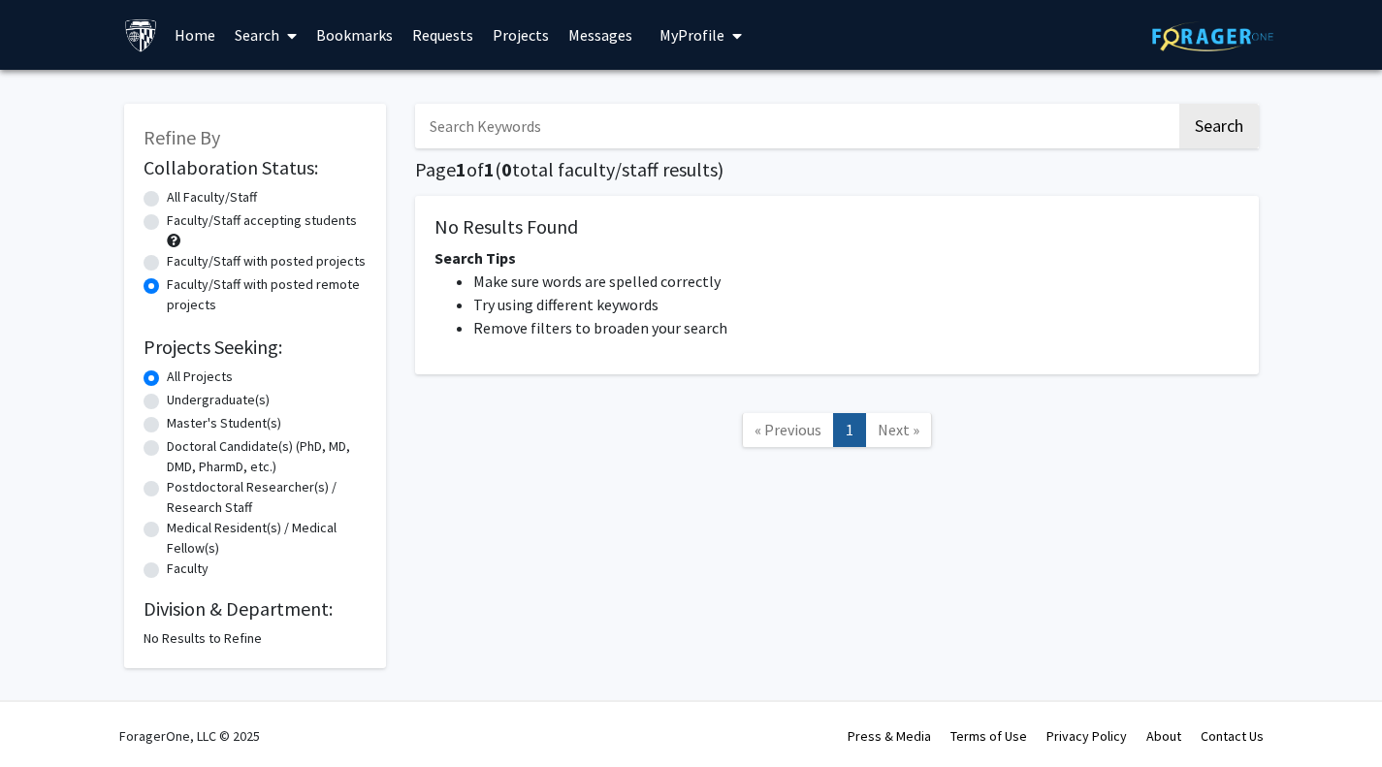
click at [167, 260] on label "Faculty/Staff with posted projects" at bounding box center [266, 261] width 199 height 20
click at [167, 260] on input "Faculty/Staff with posted projects" at bounding box center [173, 257] width 13 height 13
radio input "true"
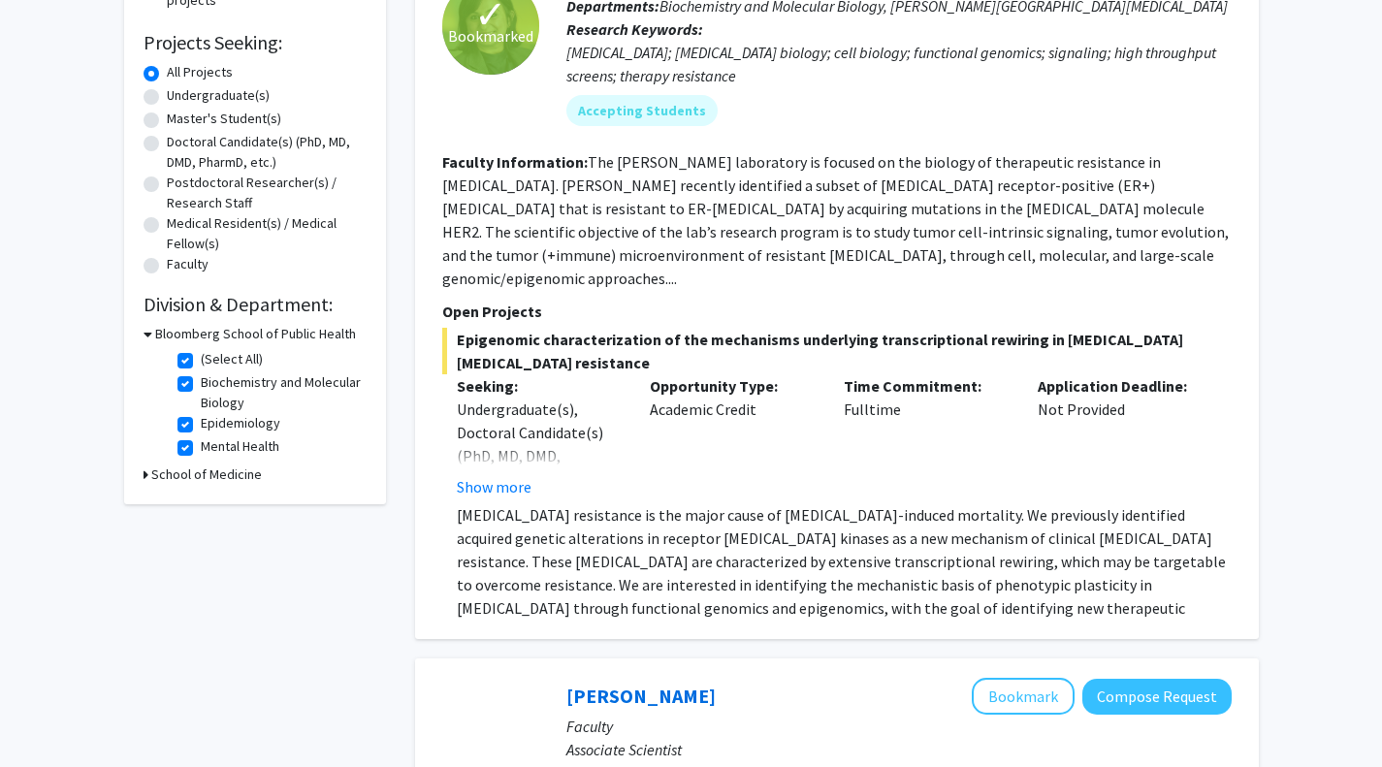
scroll to position [308, 0]
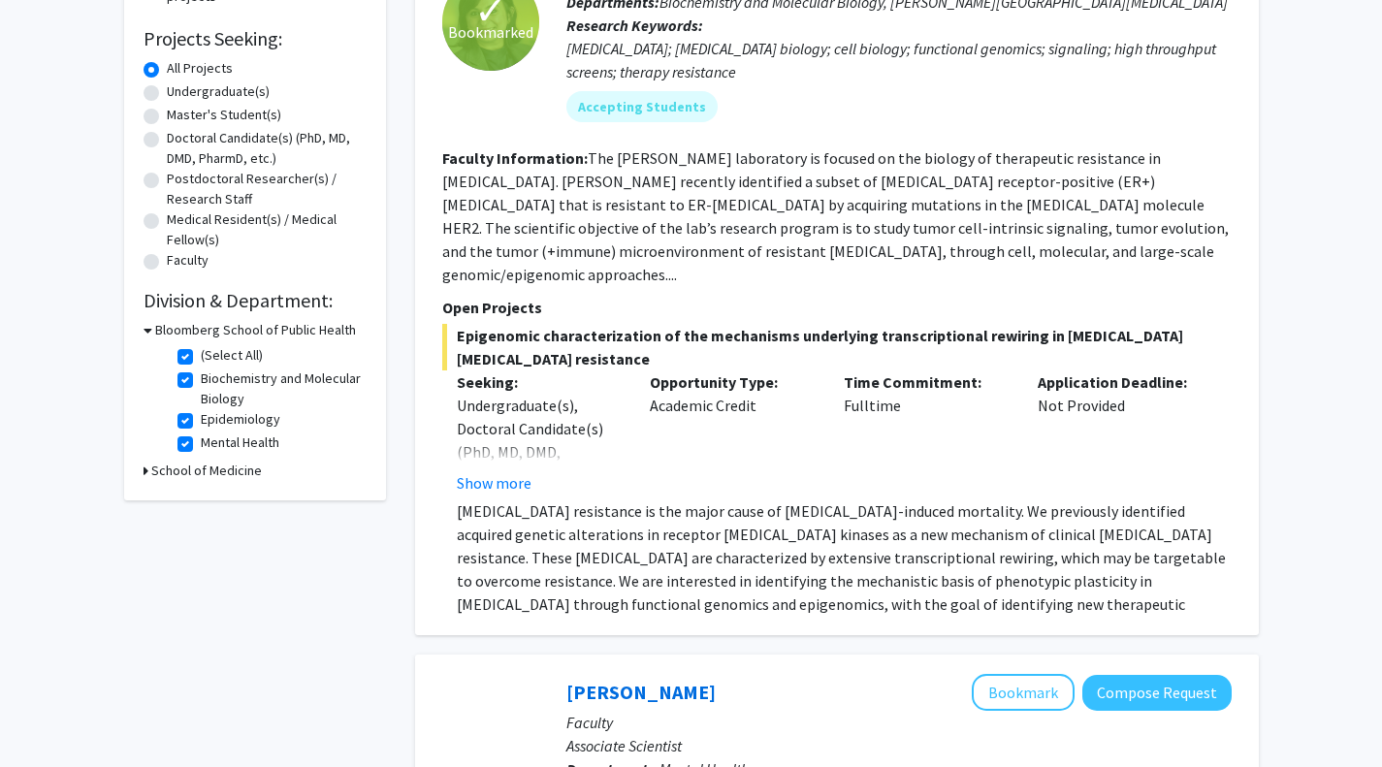
click at [176, 477] on h3 "School of Medicine" at bounding box center [206, 471] width 111 height 20
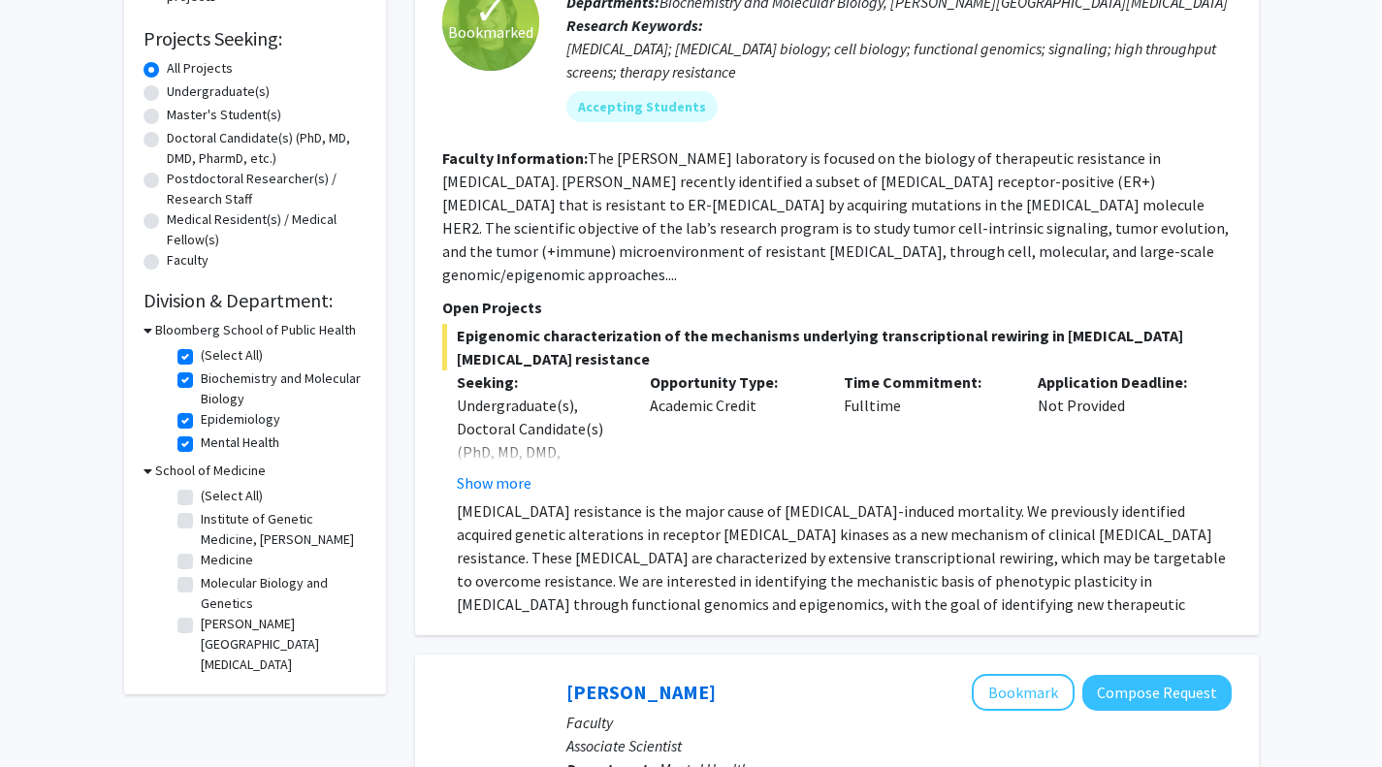
click at [201, 492] on label "(Select All)" at bounding box center [232, 496] width 62 height 20
click at [201, 492] on input "(Select All)" at bounding box center [207, 492] width 13 height 13
checkbox input "true"
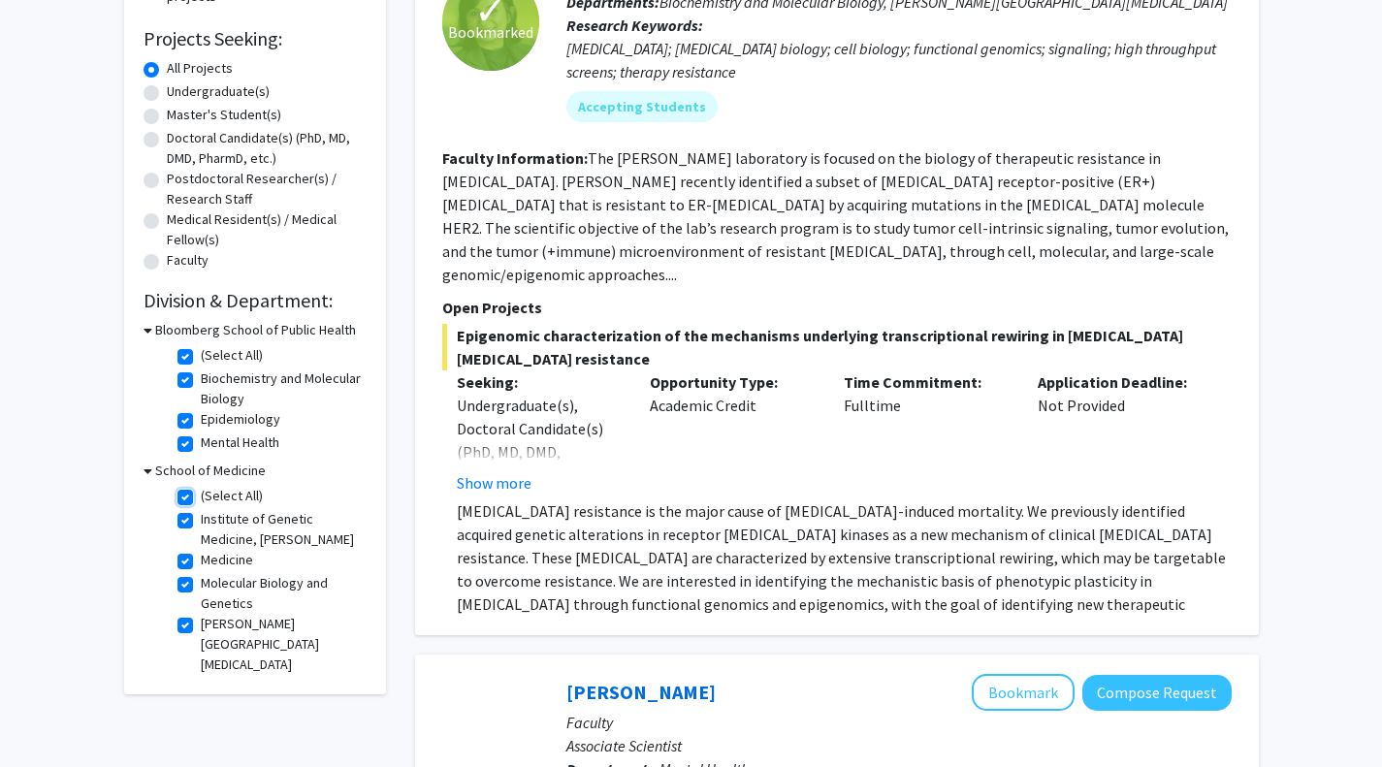
checkbox input "true"
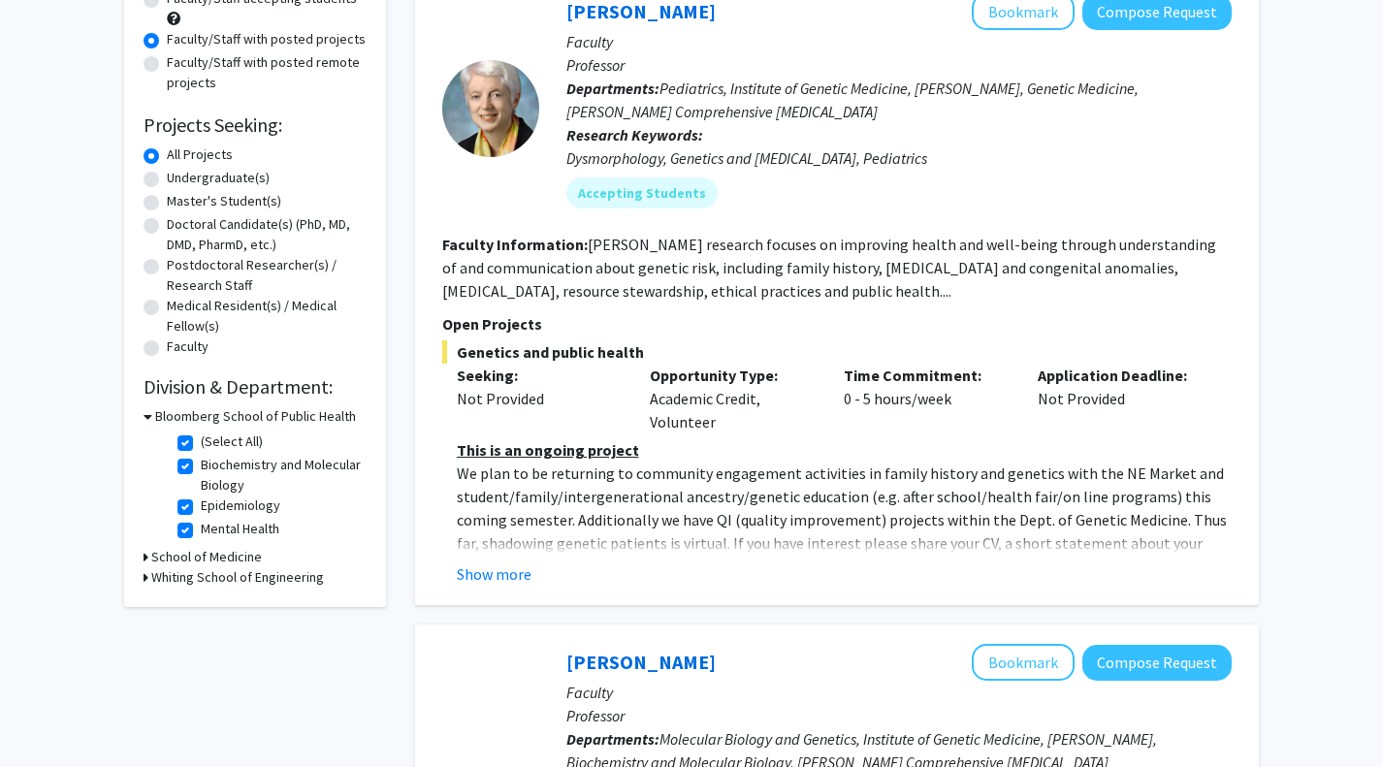
scroll to position [223, 0]
click at [501, 567] on button "Show more" at bounding box center [494, 572] width 75 height 23
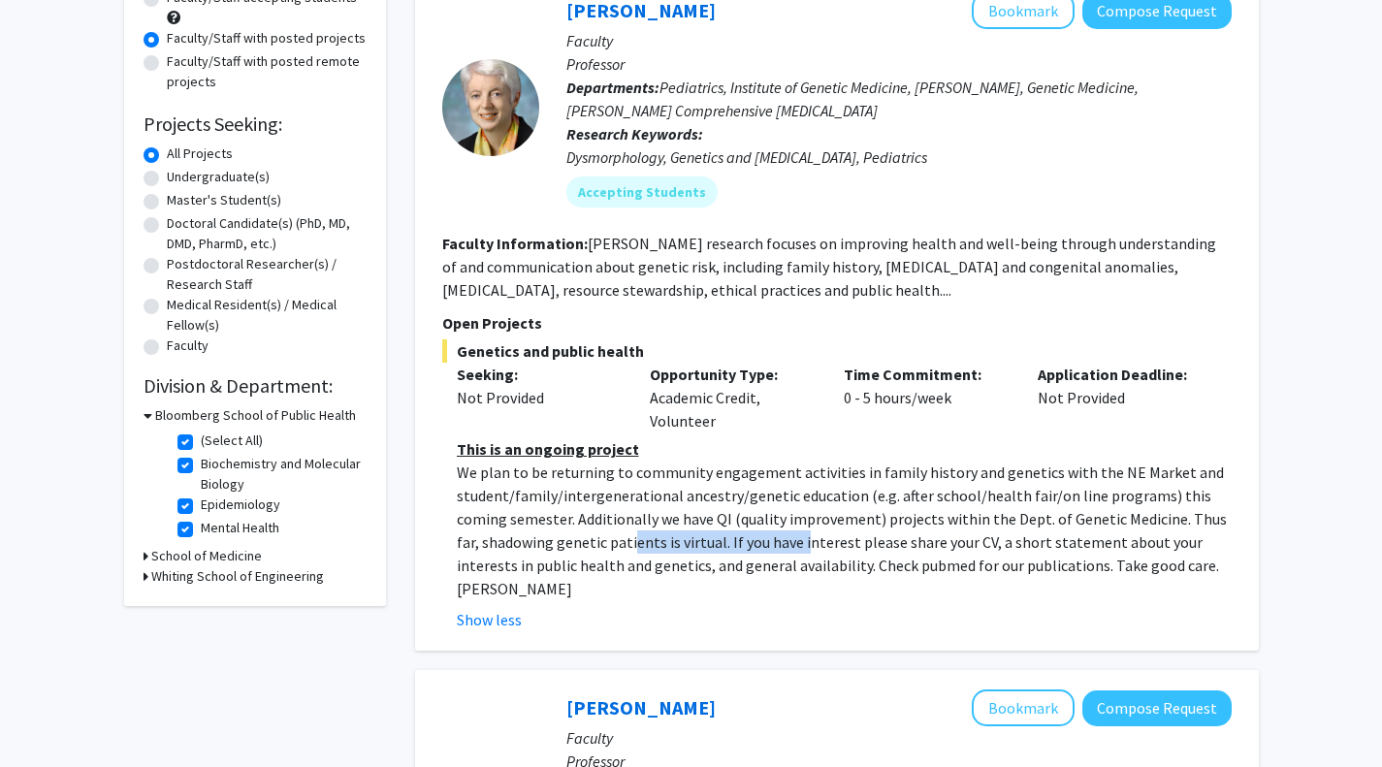
drag, startPoint x: 605, startPoint y: 547, endPoint x: 782, endPoint y: 546, distance: 177.4
click at [782, 546] on p "We plan to be returning to community engagement activities in family history an…" at bounding box center [844, 531] width 775 height 140
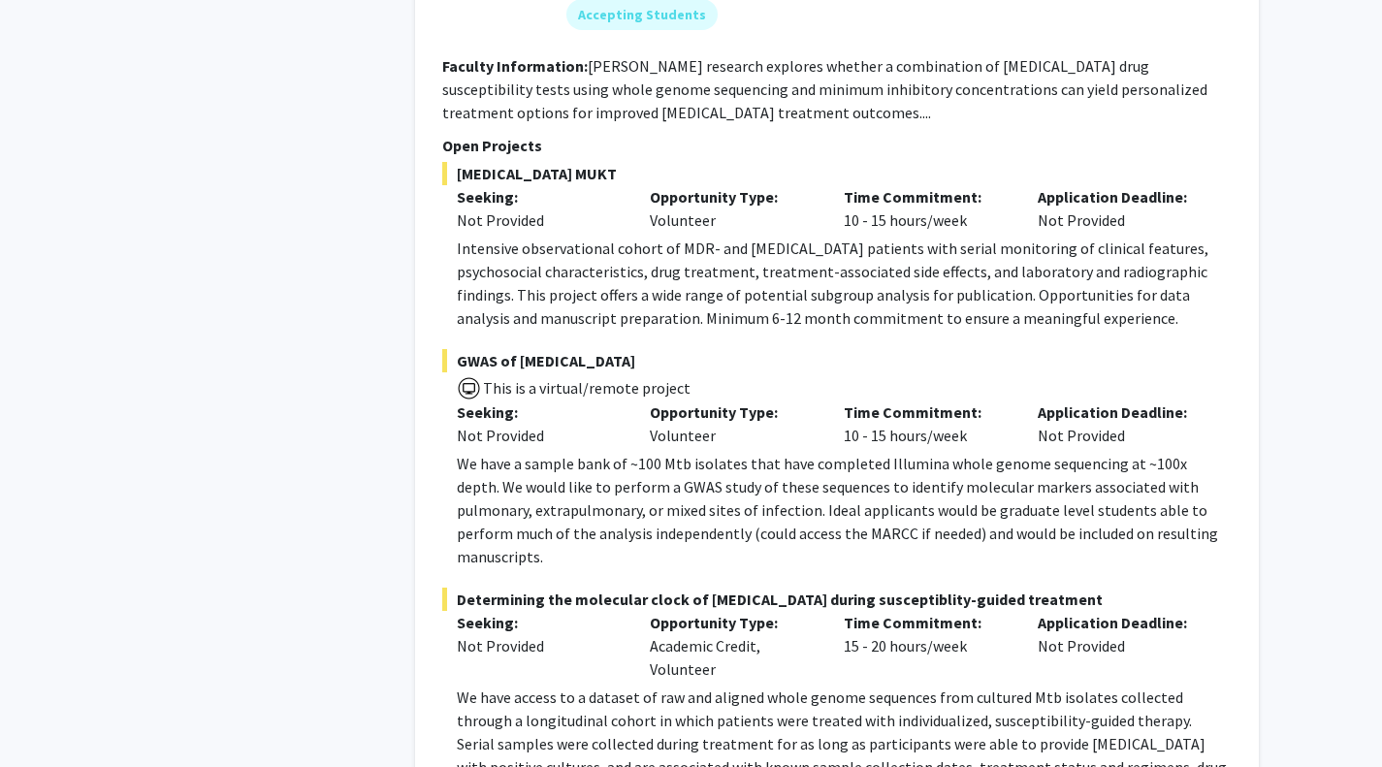
scroll to position [8122, 0]
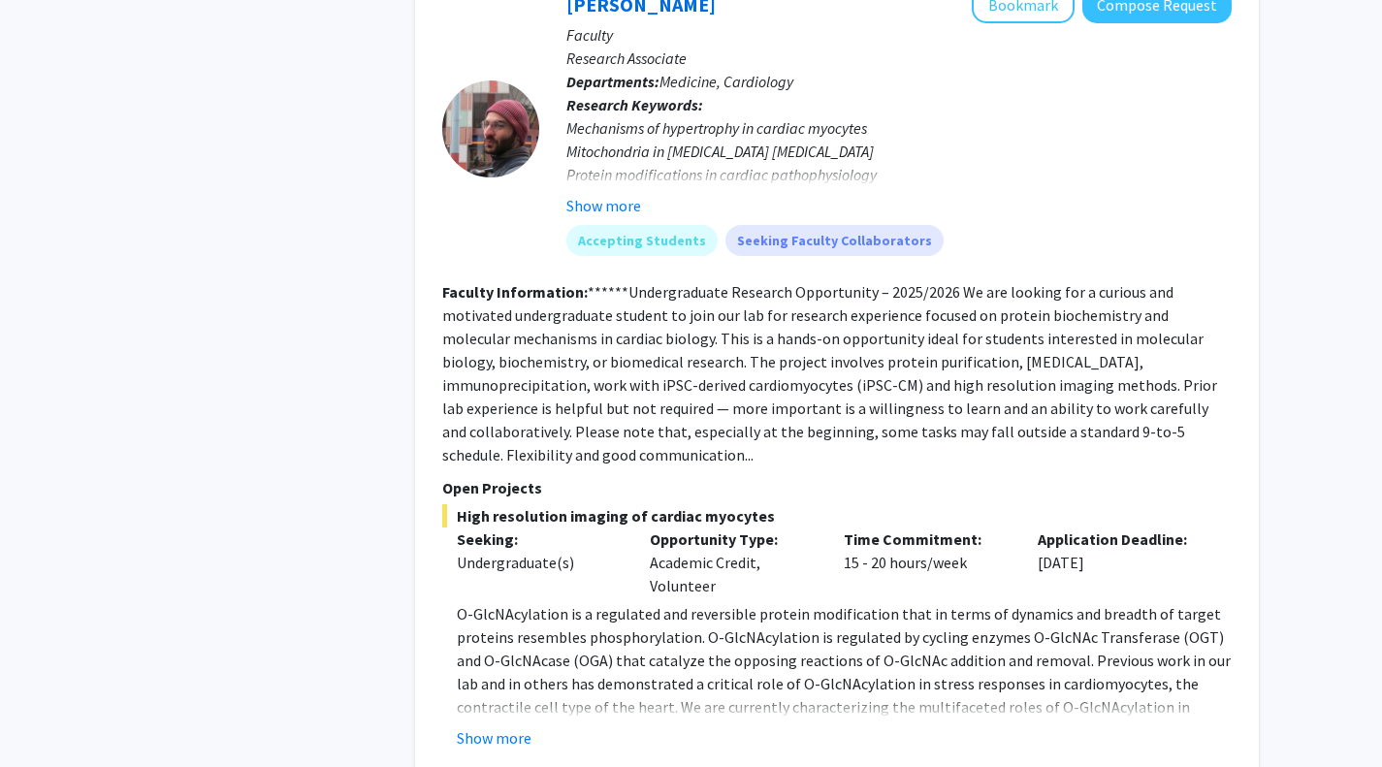
scroll to position [1987, 0]
